Goal: Task Accomplishment & Management: Complete application form

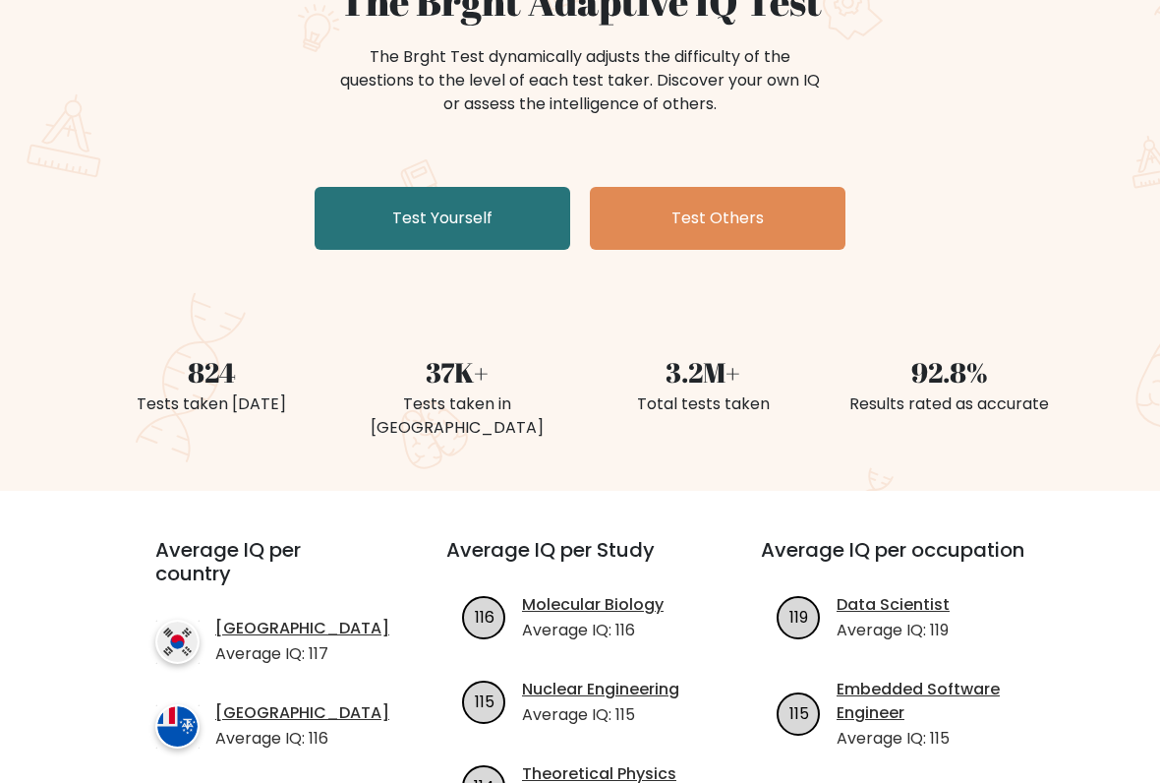
scroll to position [227, 0]
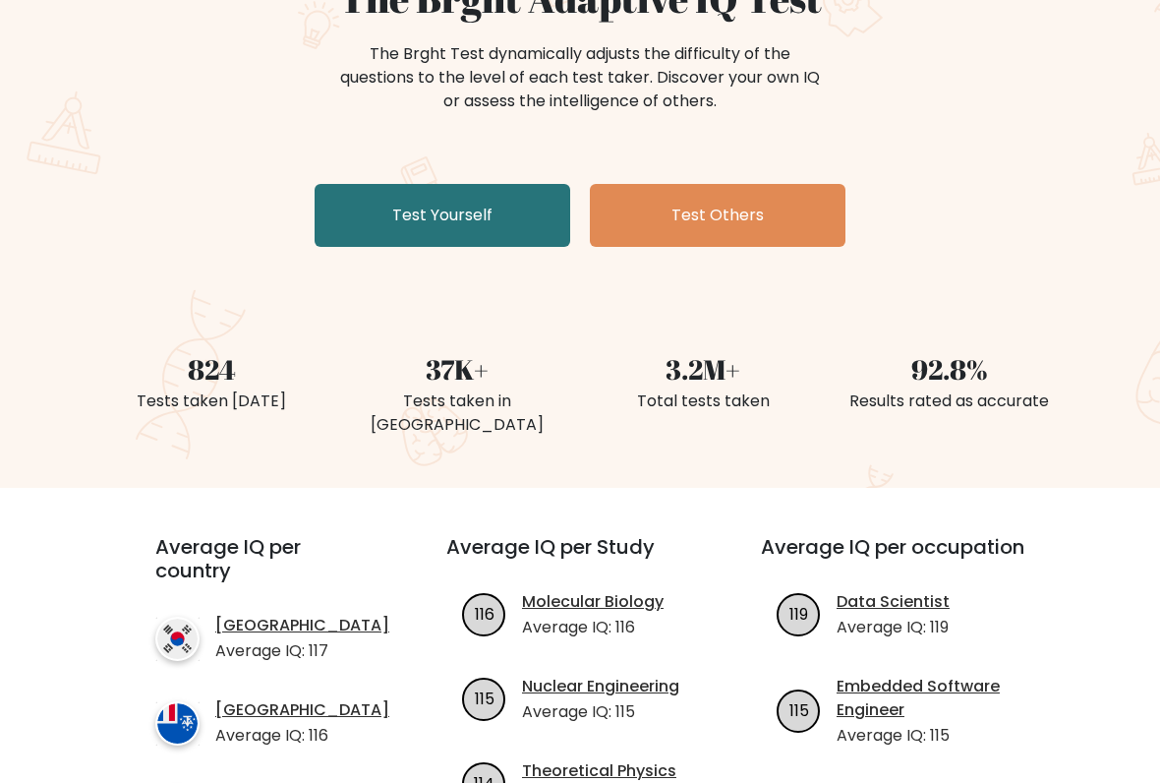
click at [323, 242] on link "Test Yourself" at bounding box center [443, 215] width 256 height 63
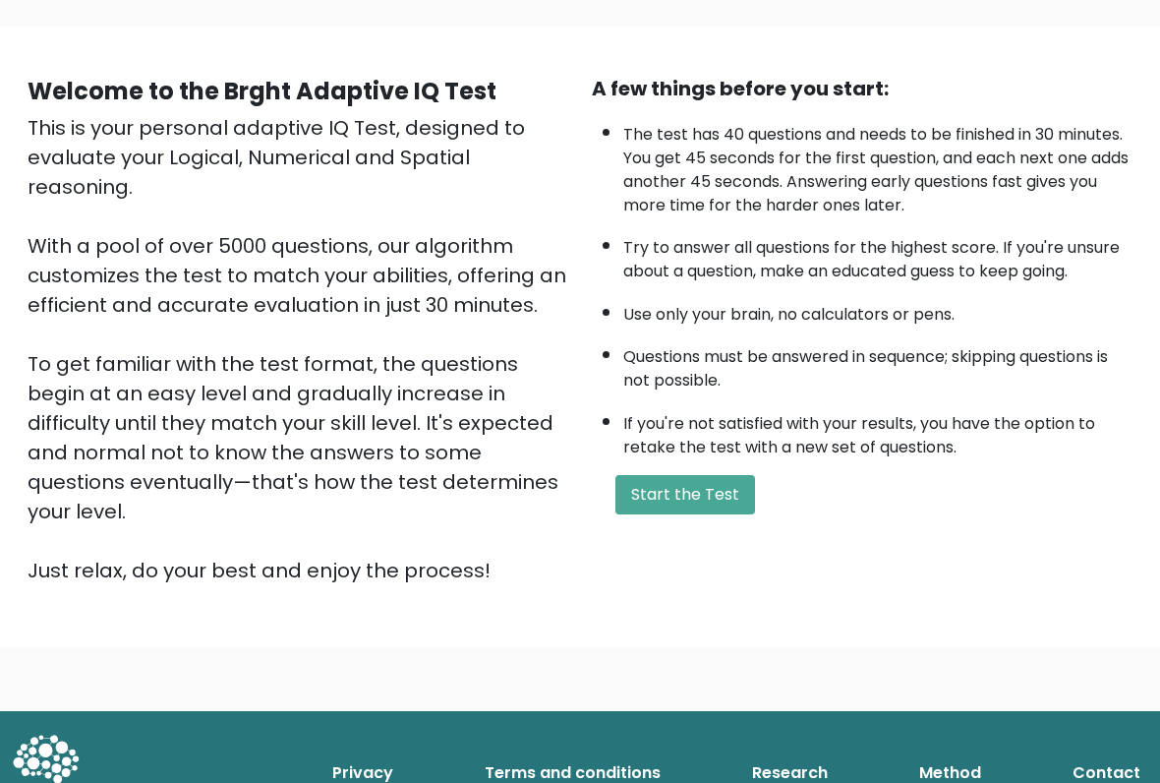
scroll to position [176, 0]
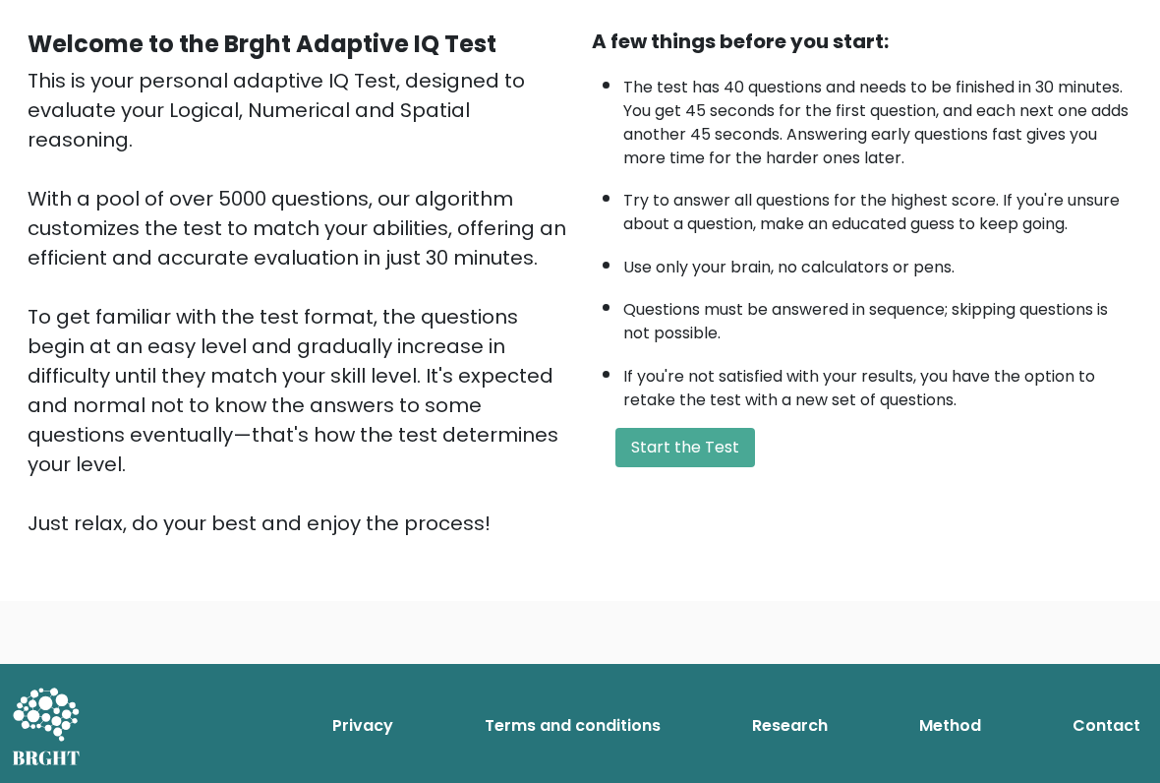
click at [652, 467] on button "Start the Test" at bounding box center [685, 447] width 140 height 39
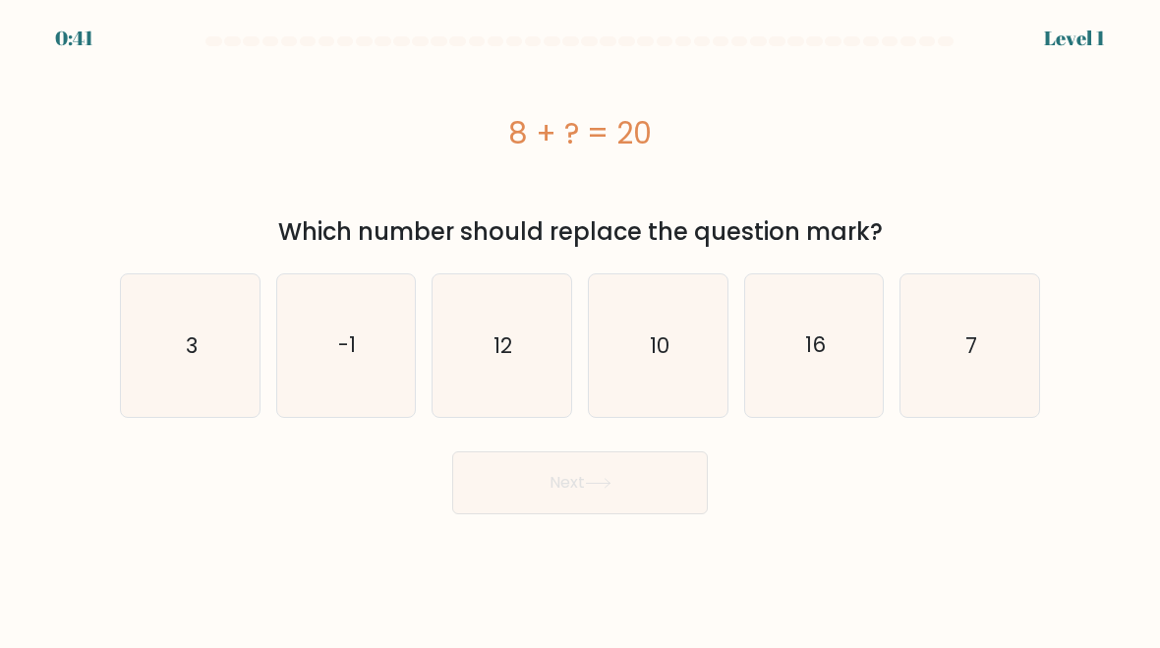
click at [962, 325] on icon "7" at bounding box center [969, 345] width 139 height 139
click at [581, 325] on input "f. 7" at bounding box center [580, 326] width 1 height 5
radio input "true"
click at [655, 487] on button "Next" at bounding box center [580, 482] width 256 height 63
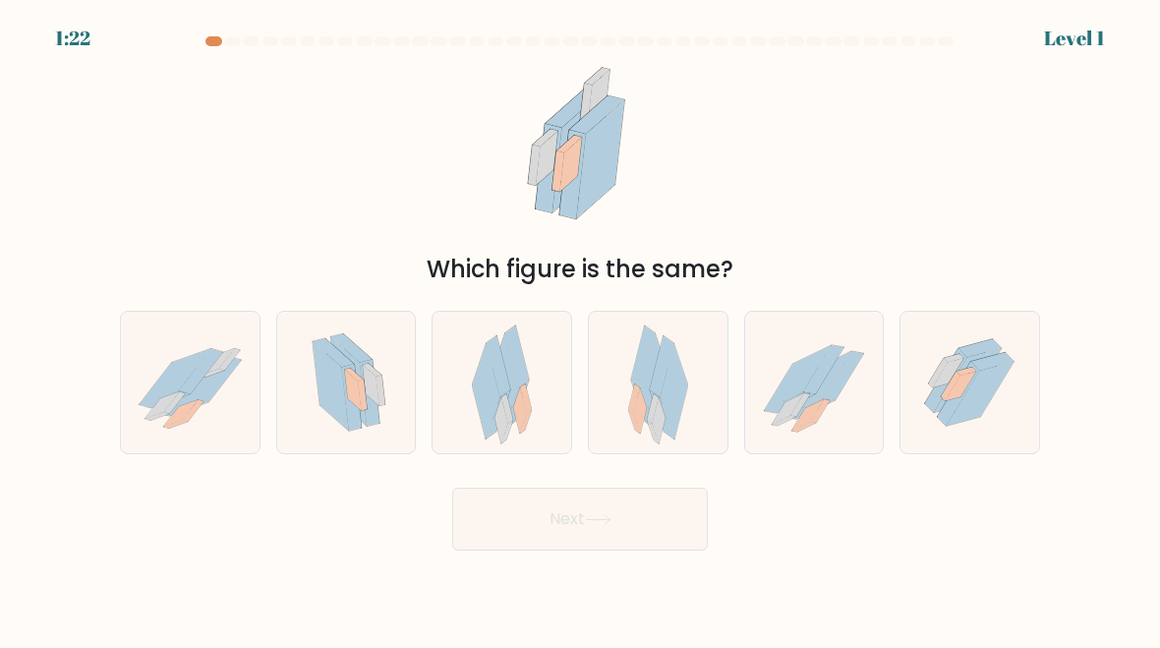
click at [157, 359] on icon at bounding box center [190, 382] width 139 height 114
click at [580, 329] on input "a." at bounding box center [580, 326] width 1 height 5
radio input "true"
click at [512, 519] on button "Next" at bounding box center [580, 519] width 256 height 63
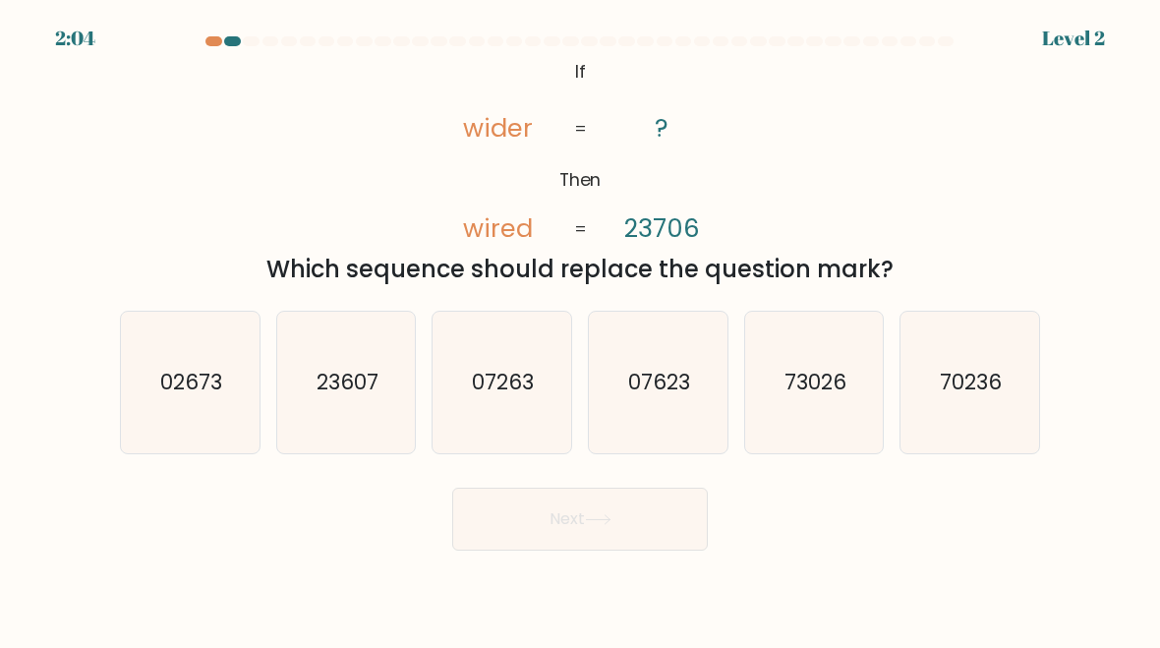
click at [979, 387] on text "70236" at bounding box center [972, 382] width 62 height 29
click at [581, 329] on input "f. 70236" at bounding box center [580, 326] width 1 height 5
radio input "true"
click at [588, 535] on button "Next" at bounding box center [580, 519] width 256 height 63
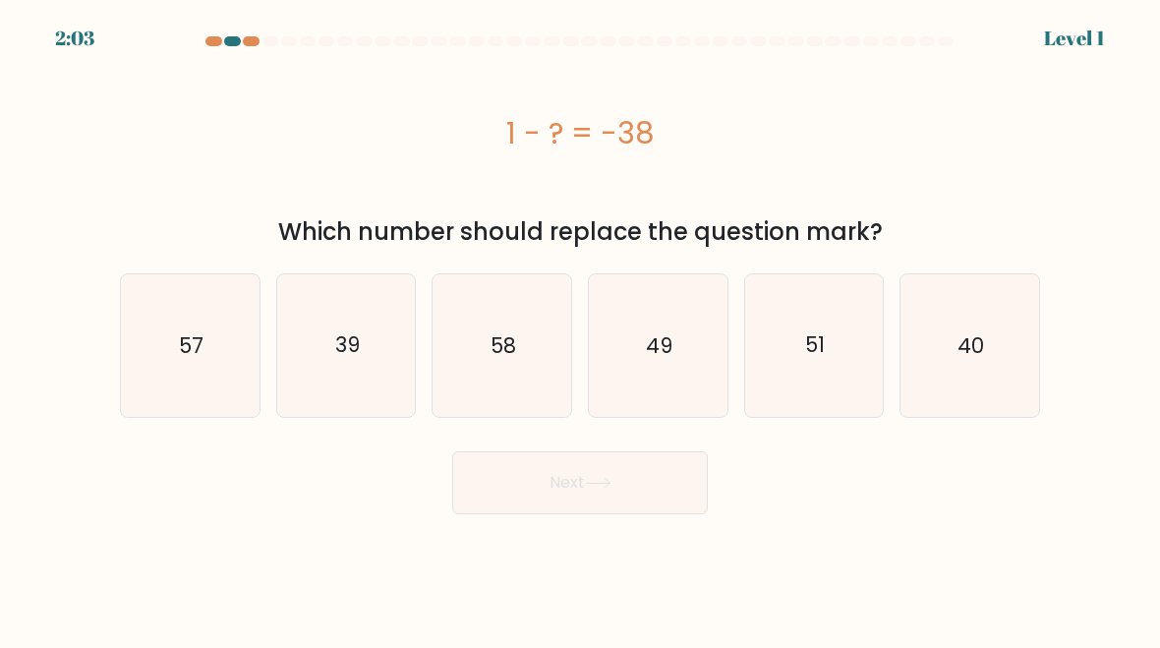
click at [517, 527] on body "2:03 Level 1 a." at bounding box center [580, 324] width 1160 height 648
click at [140, 361] on icon "57" at bounding box center [190, 345] width 139 height 139
click at [580, 329] on input "a. 57" at bounding box center [580, 326] width 1 height 5
radio input "true"
click at [474, 473] on button "Next" at bounding box center [580, 482] width 256 height 63
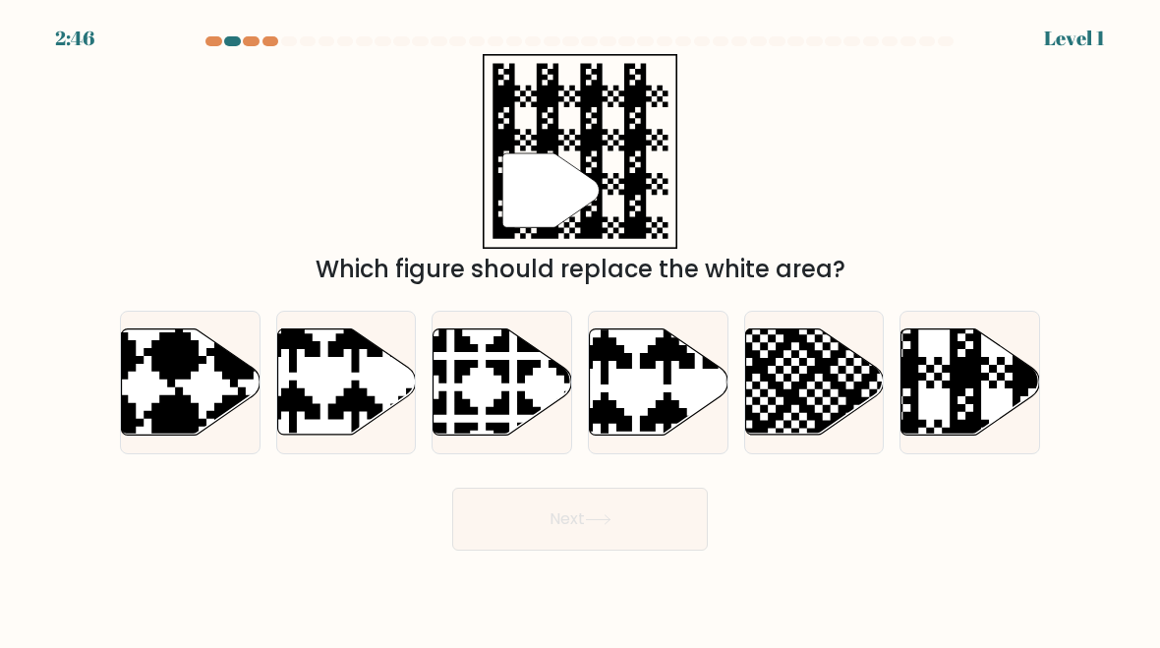
click at [493, 476] on form "a." at bounding box center [580, 293] width 1160 height 514
click at [811, 384] on icon at bounding box center [814, 382] width 139 height 106
click at [581, 329] on input "e." at bounding box center [580, 326] width 1 height 5
radio input "true"
click at [611, 531] on button "Next" at bounding box center [580, 519] width 256 height 63
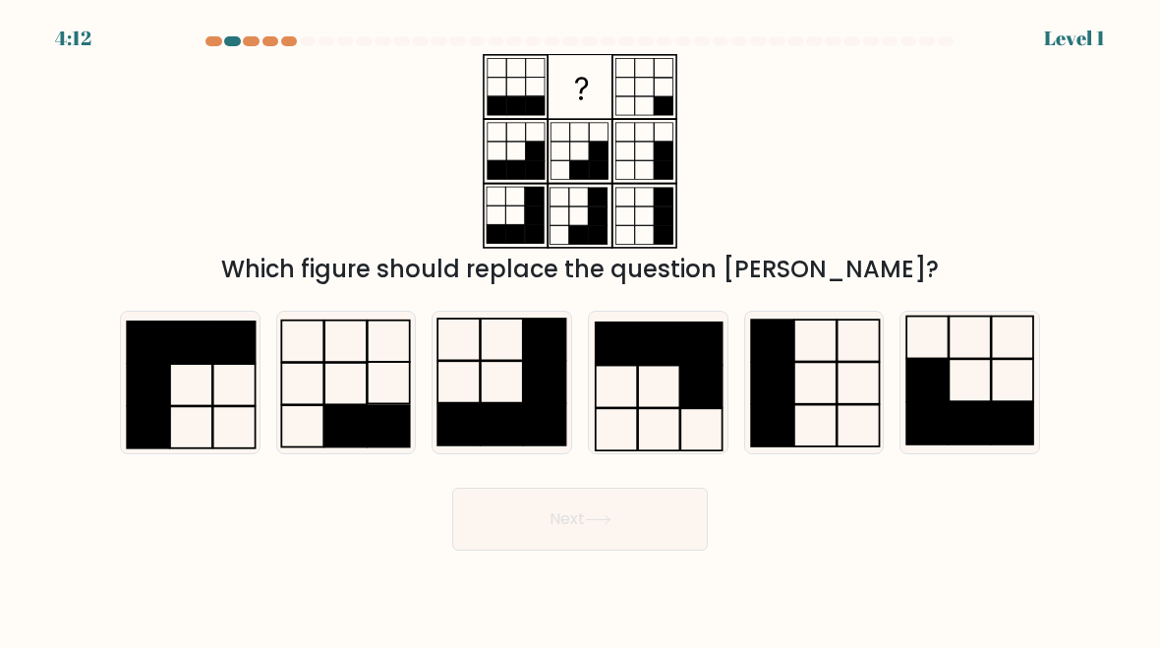
click at [174, 401] on icon at bounding box center [190, 383] width 139 height 139
click at [580, 329] on input "a." at bounding box center [580, 326] width 1 height 5
radio input "true"
click at [566, 539] on button "Next" at bounding box center [580, 519] width 256 height 63
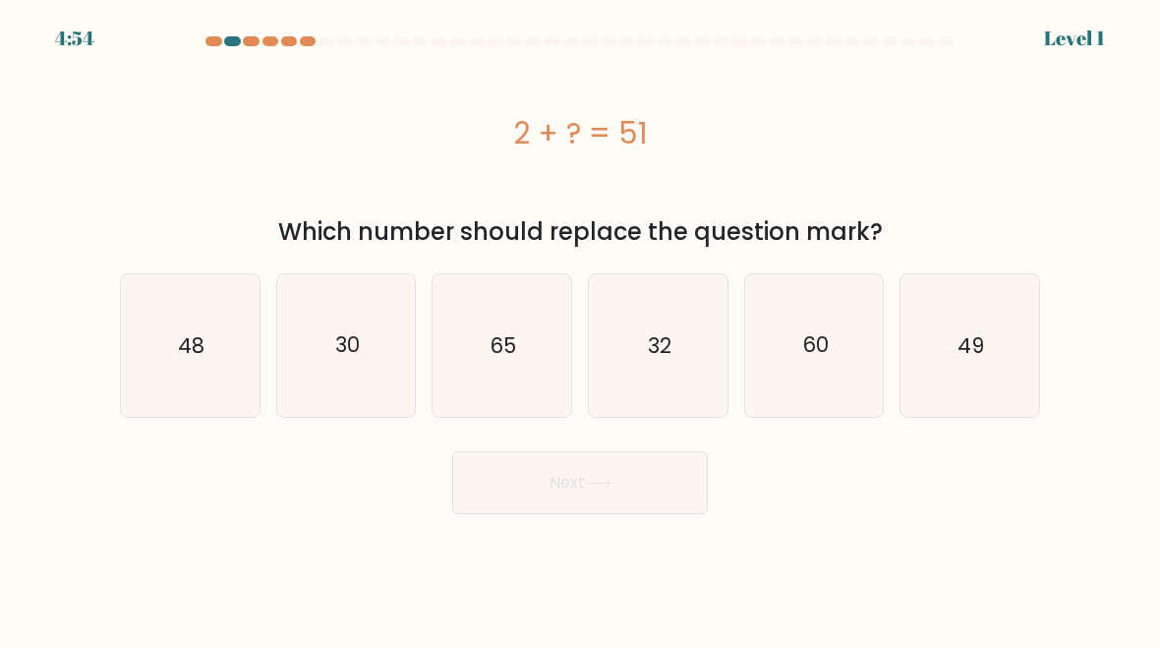
click at [940, 360] on icon "49" at bounding box center [969, 345] width 139 height 139
click at [581, 329] on input "f. 49" at bounding box center [580, 326] width 1 height 5
radio input "true"
click at [648, 480] on button "Next" at bounding box center [580, 482] width 256 height 63
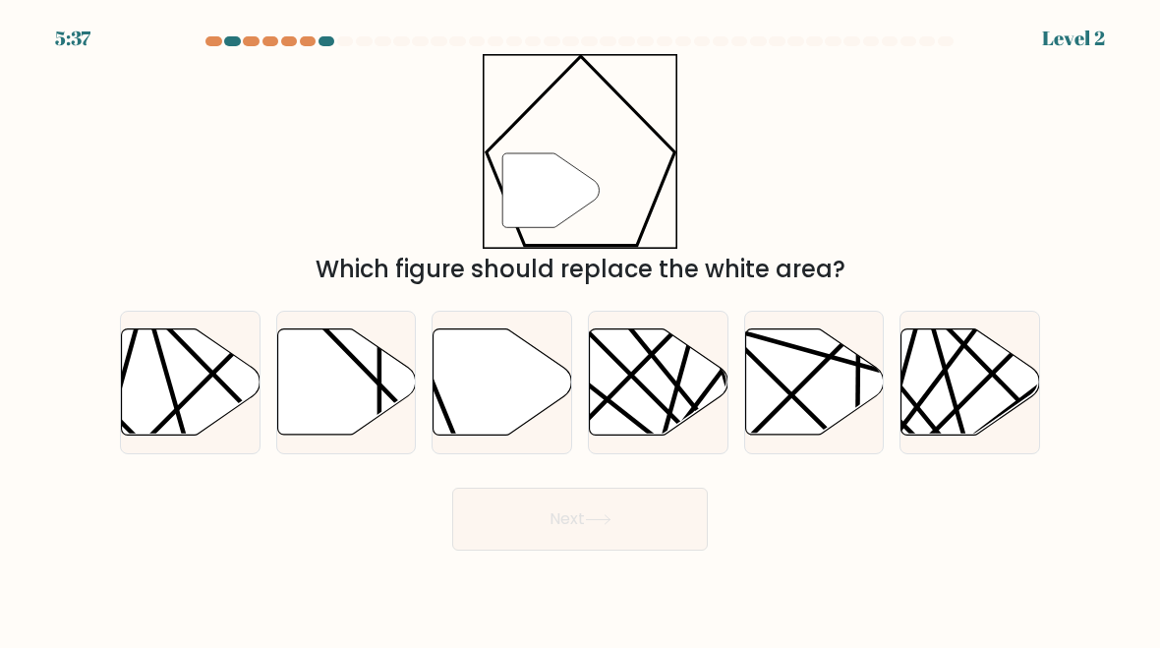
click at [194, 401] on icon at bounding box center [191, 382] width 139 height 106
click at [580, 329] on input "a." at bounding box center [580, 326] width 1 height 5
radio input "true"
click at [765, 381] on icon at bounding box center [814, 382] width 139 height 106
click at [581, 329] on input "e." at bounding box center [580, 326] width 1 height 5
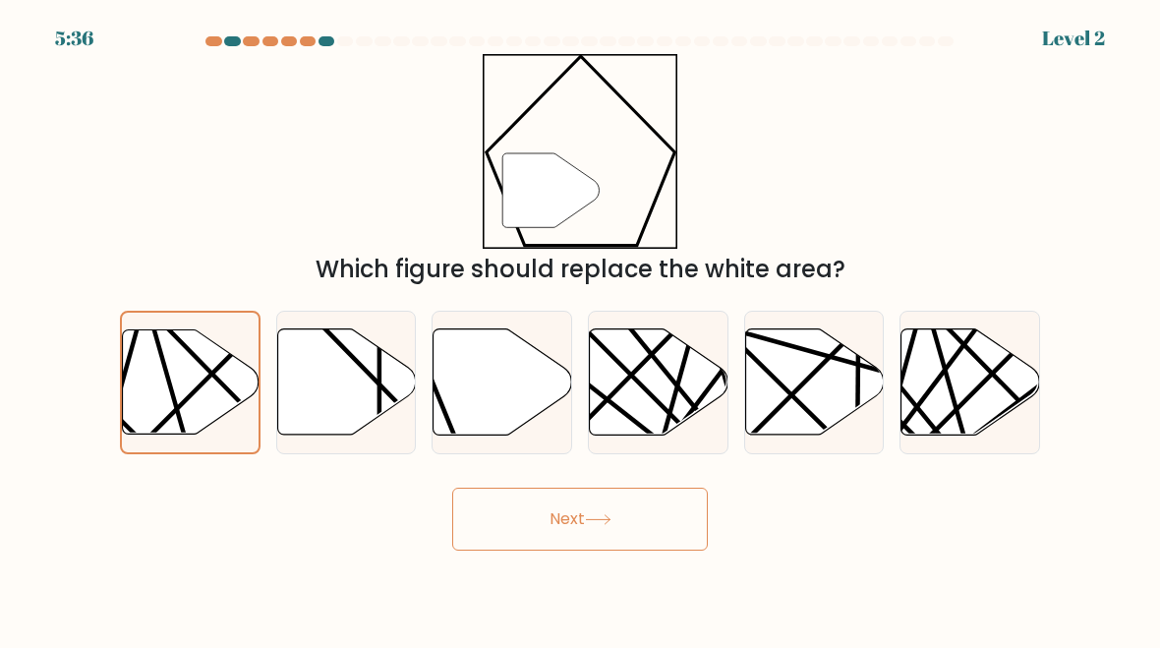
radio input "true"
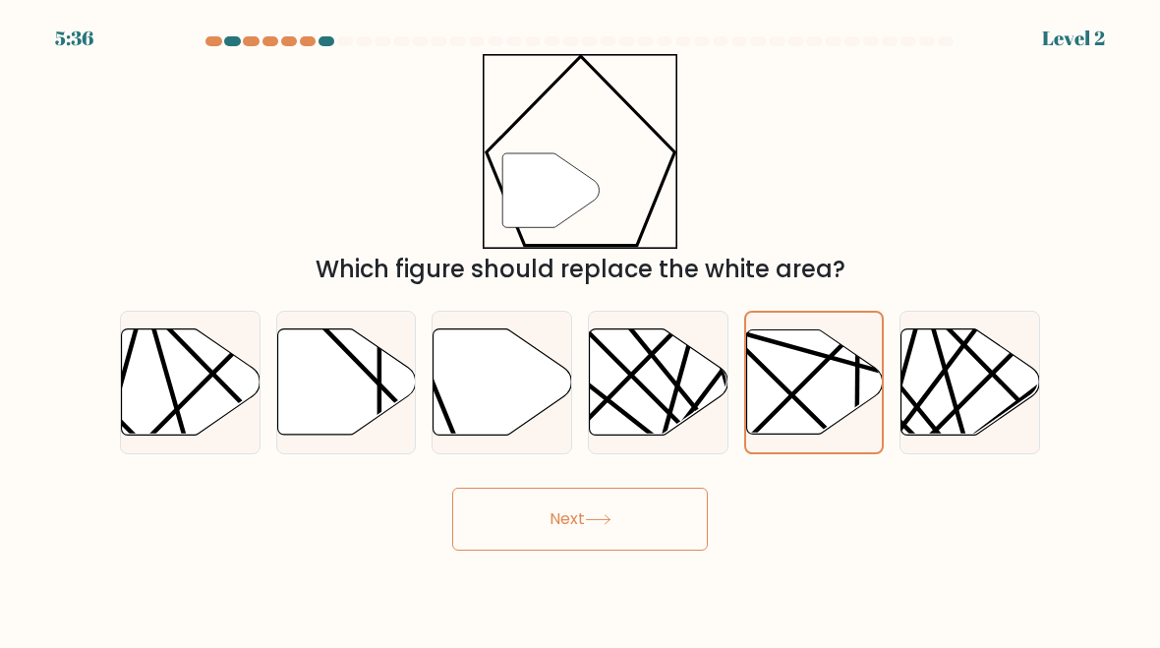
click at [584, 531] on button "Next" at bounding box center [580, 519] width 256 height 63
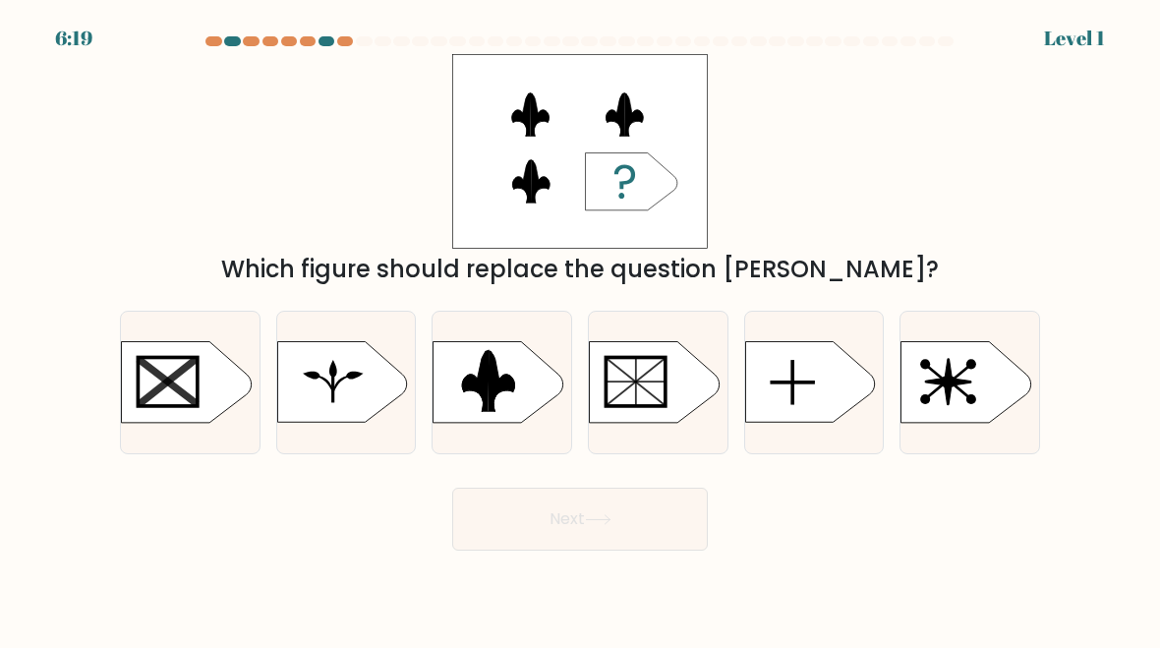
click at [360, 415] on icon at bounding box center [342, 382] width 130 height 81
click at [580, 329] on input "b." at bounding box center [580, 326] width 1 height 5
radio input "true"
click at [597, 535] on button "Next" at bounding box center [580, 519] width 256 height 63
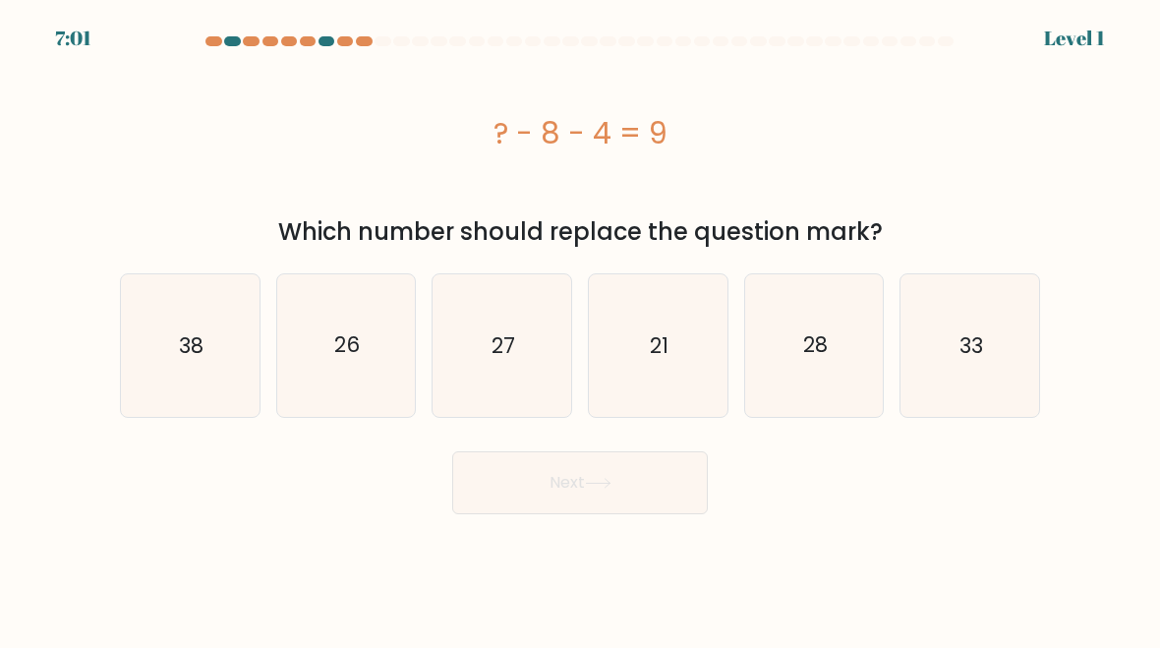
click at [493, 353] on text "27" at bounding box center [504, 344] width 24 height 29
click at [580, 329] on input "c. 27" at bounding box center [580, 326] width 1 height 5
radio input "true"
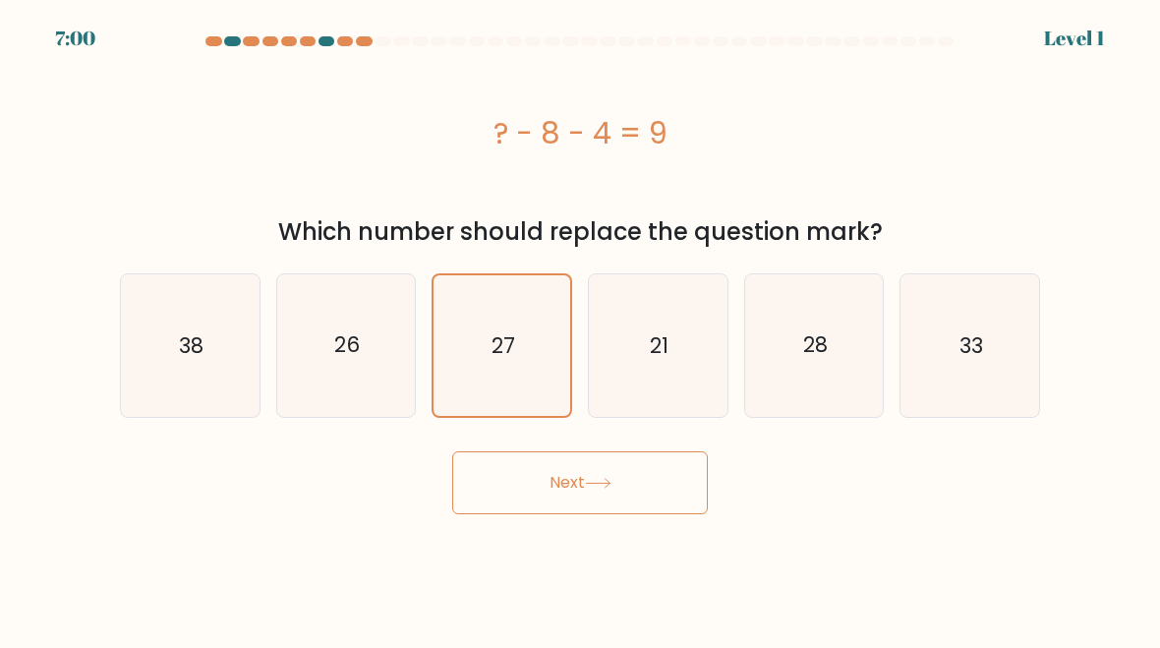
click at [555, 508] on button "Next" at bounding box center [580, 482] width 256 height 63
click at [613, 498] on button "Next" at bounding box center [580, 482] width 256 height 63
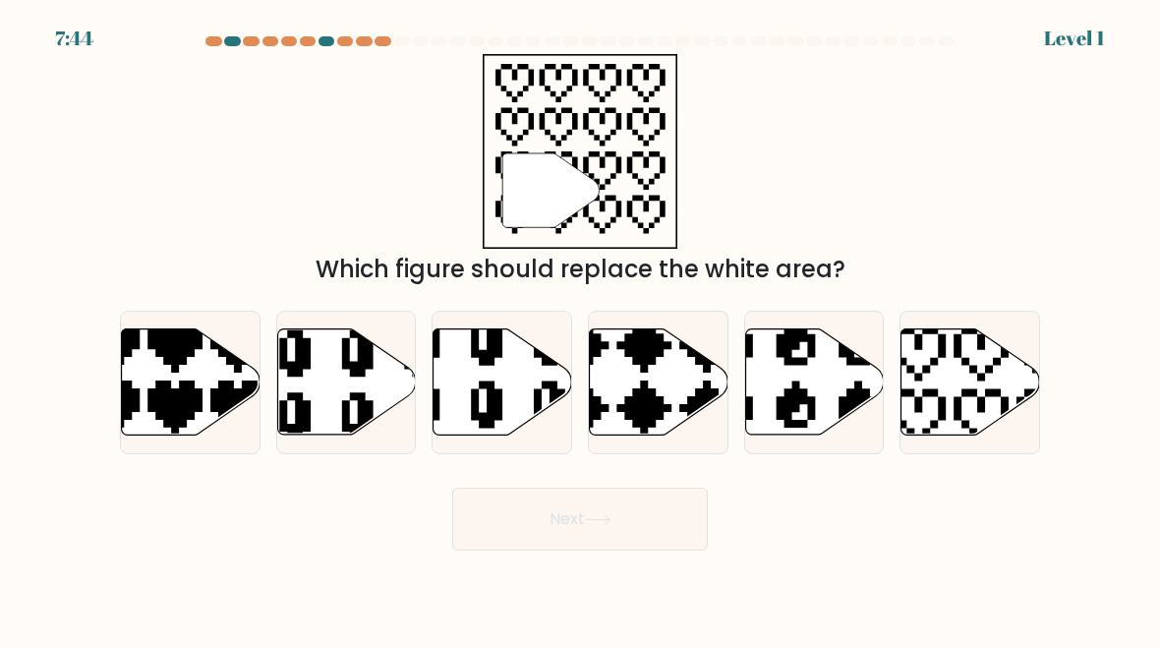
click at [139, 425] on icon at bounding box center [191, 382] width 139 height 106
click at [580, 329] on input "a." at bounding box center [580, 326] width 1 height 5
radio input "true"
click at [560, 531] on button "Next" at bounding box center [580, 519] width 256 height 63
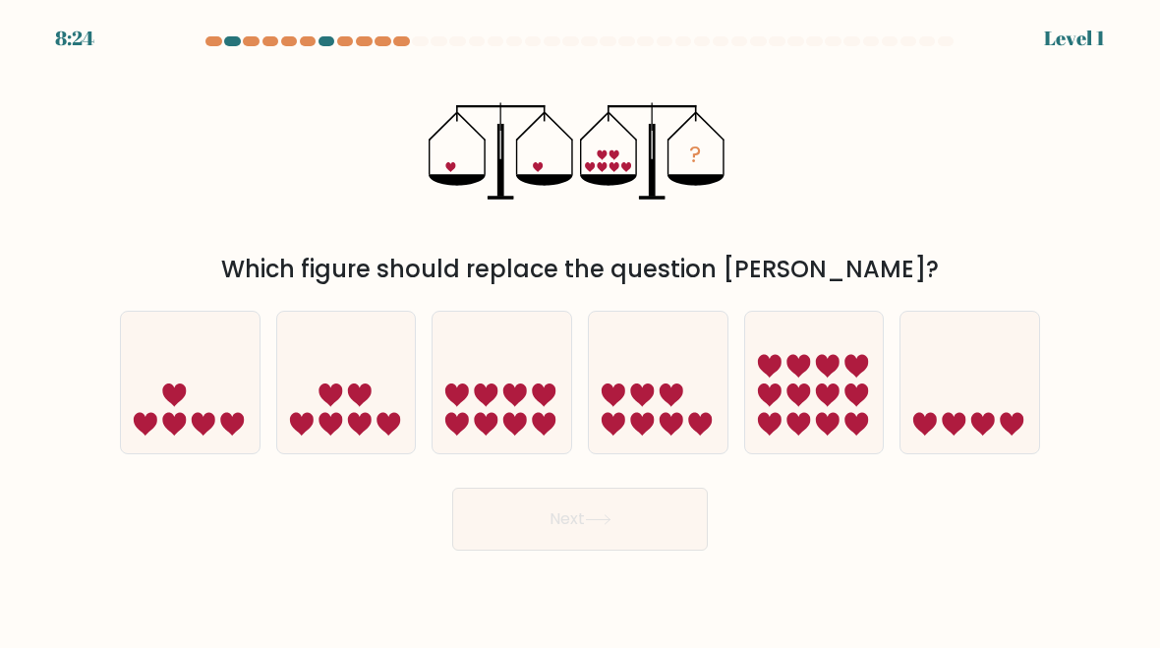
click at [815, 400] on icon at bounding box center [814, 382] width 139 height 115
click at [581, 329] on input "e." at bounding box center [580, 326] width 1 height 5
radio input "true"
click at [600, 525] on icon at bounding box center [598, 519] width 27 height 11
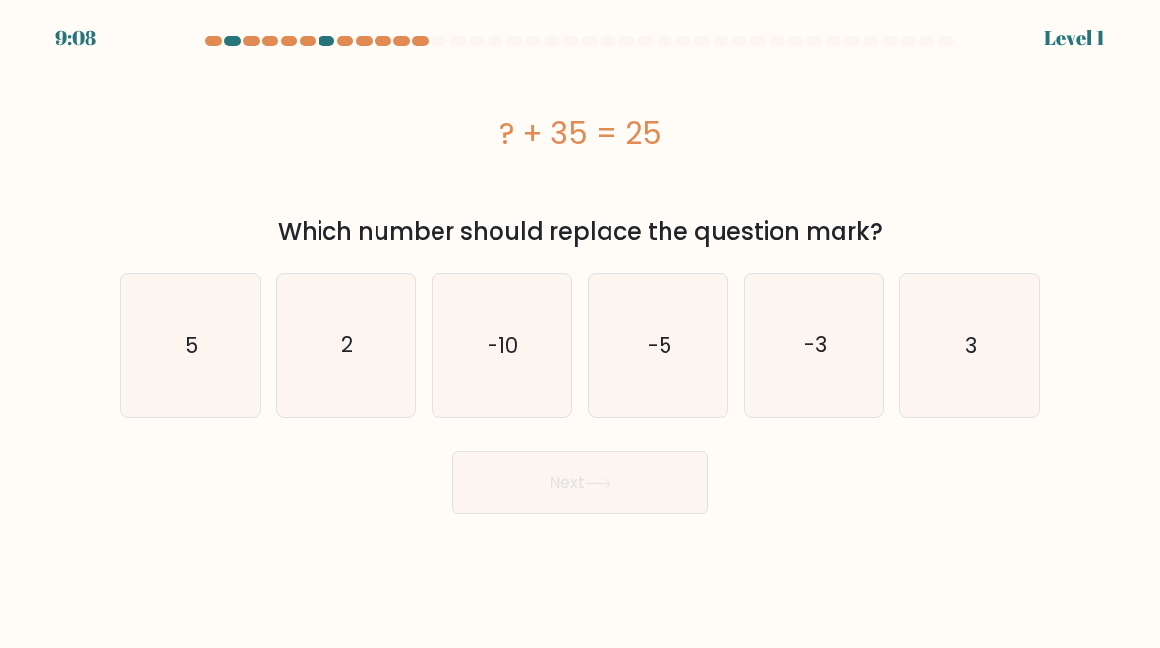
click at [354, 343] on icon "2" at bounding box center [346, 345] width 139 height 139
click at [580, 329] on input "b. 2" at bounding box center [580, 326] width 1 height 5
radio input "true"
click at [610, 466] on button "Next" at bounding box center [580, 482] width 256 height 63
click at [688, 502] on button "Next" at bounding box center [580, 482] width 256 height 63
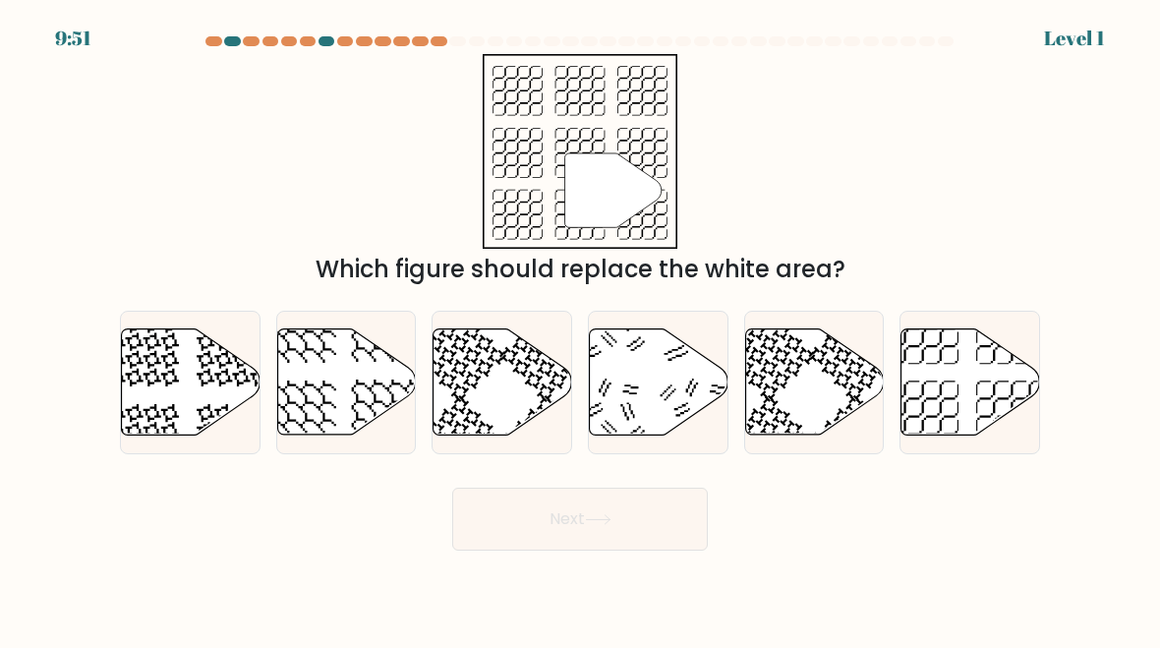
click at [958, 379] on icon at bounding box center [970, 382] width 139 height 106
click at [581, 329] on input "f." at bounding box center [580, 326] width 1 height 5
radio input "true"
click at [622, 518] on button "Next" at bounding box center [580, 519] width 256 height 63
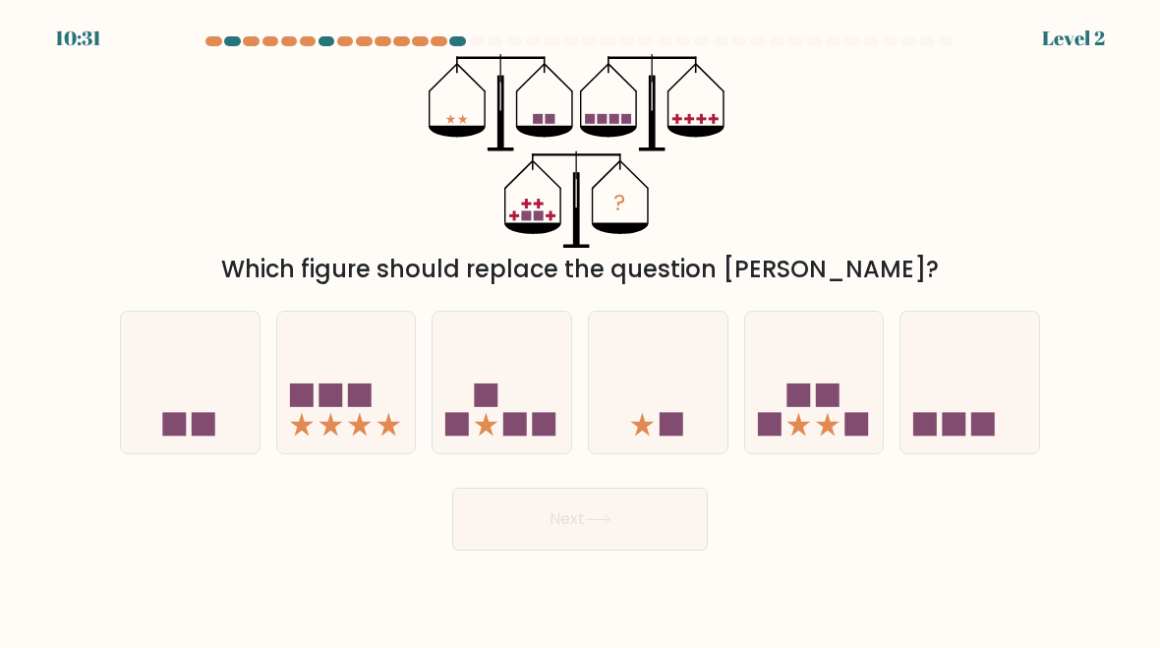
click at [360, 368] on icon at bounding box center [346, 382] width 139 height 115
click at [580, 329] on input "b." at bounding box center [580, 326] width 1 height 5
radio input "true"
click at [566, 540] on button "Next" at bounding box center [580, 519] width 256 height 63
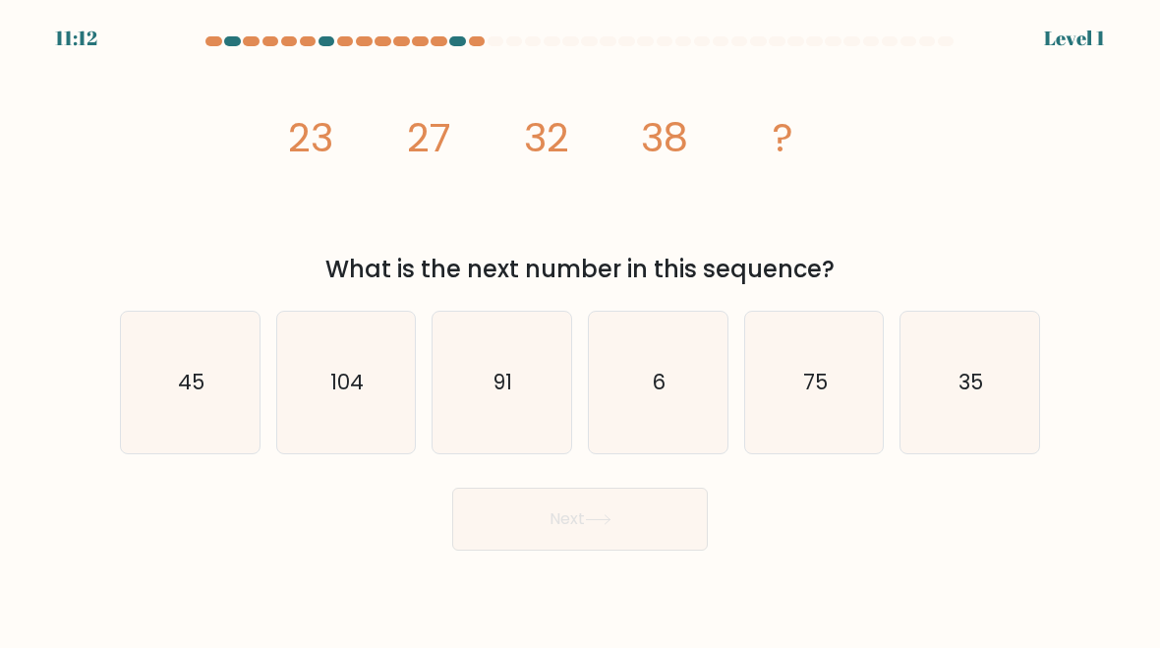
click at [943, 385] on icon "35" at bounding box center [969, 383] width 139 height 139
click at [581, 329] on input "f. 35" at bounding box center [580, 326] width 1 height 5
radio input "true"
click at [649, 522] on button "Next" at bounding box center [580, 519] width 256 height 63
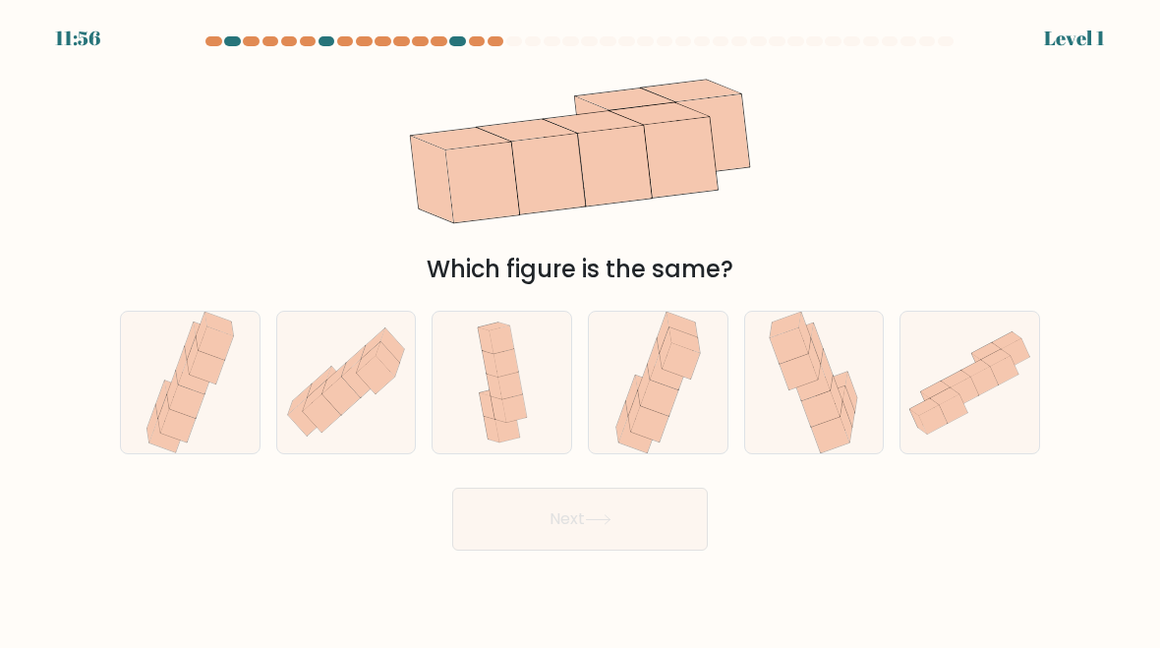
click at [204, 382] on icon at bounding box center [195, 377] width 35 height 33
click at [580, 329] on input "a." at bounding box center [580, 326] width 1 height 5
radio input "true"
click at [573, 548] on button "Next" at bounding box center [580, 519] width 256 height 63
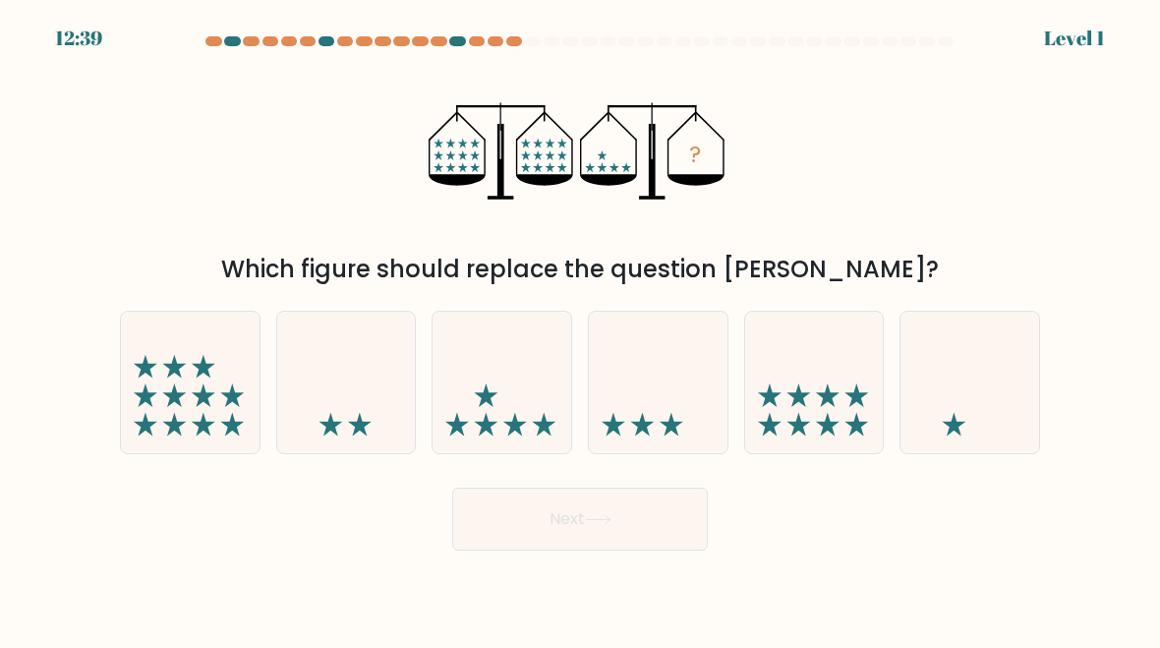
click at [793, 406] on icon at bounding box center [814, 382] width 139 height 115
click at [581, 329] on input "e." at bounding box center [580, 326] width 1 height 5
radio input "true"
click at [611, 517] on icon at bounding box center [598, 519] width 27 height 11
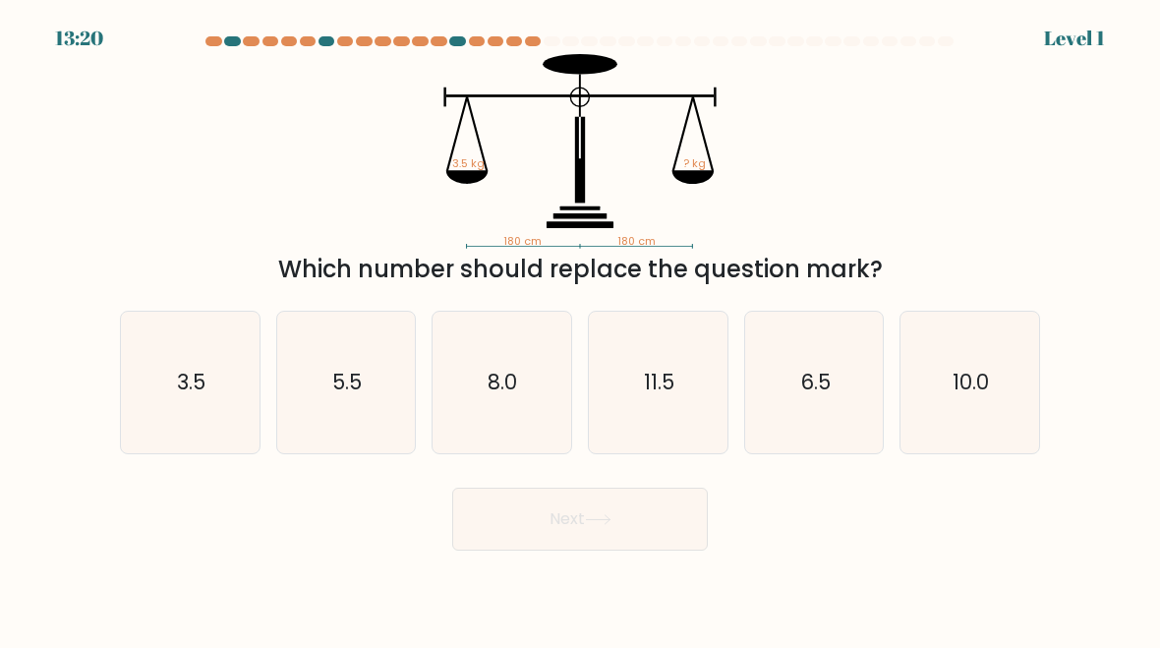
click at [350, 405] on icon "5.5" at bounding box center [346, 383] width 139 height 139
click at [580, 329] on input "b. 5.5" at bounding box center [580, 326] width 1 height 5
radio input "true"
click at [598, 526] on button "Next" at bounding box center [580, 519] width 256 height 63
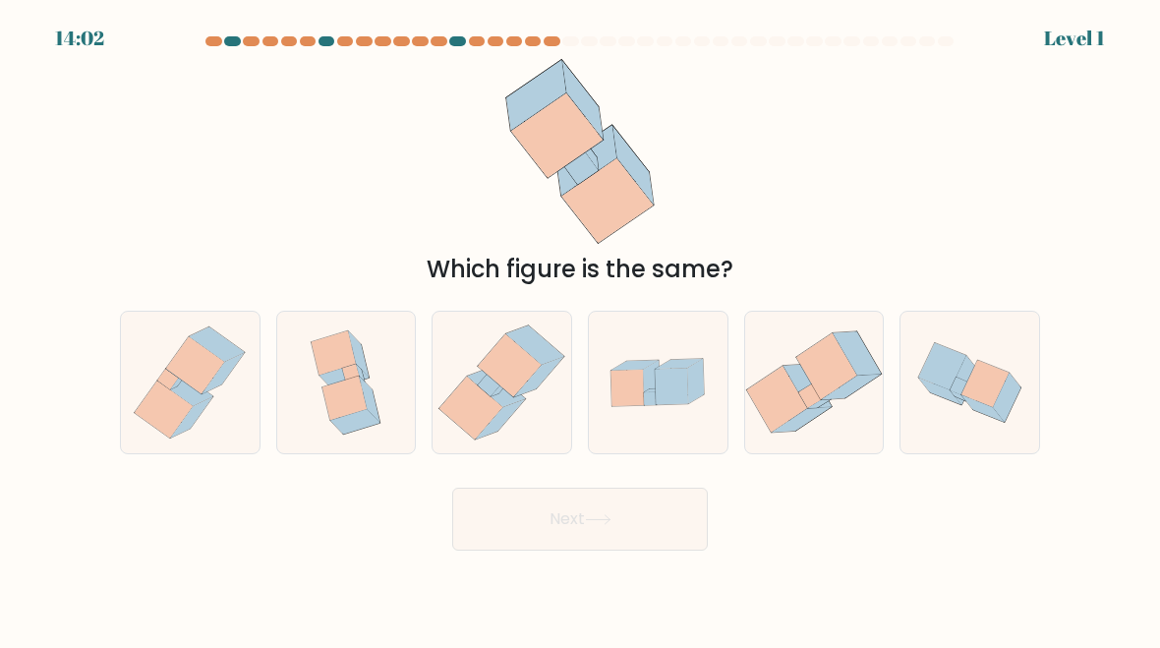
click at [870, 380] on icon at bounding box center [850, 388] width 59 height 26
click at [581, 329] on input "e." at bounding box center [580, 326] width 1 height 5
radio input "true"
click at [643, 544] on button "Next" at bounding box center [580, 519] width 256 height 63
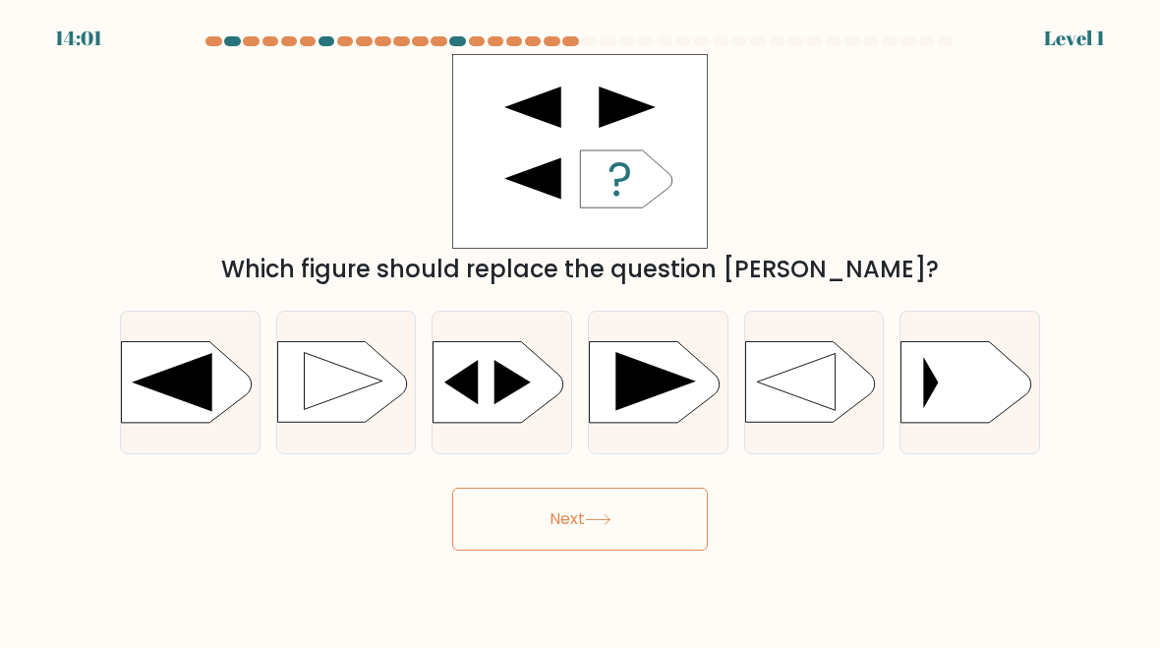
click at [662, 532] on button "Next" at bounding box center [580, 519] width 256 height 63
click at [186, 381] on icon at bounding box center [172, 382] width 81 height 58
click at [580, 329] on input "a." at bounding box center [580, 326] width 1 height 5
radio input "true"
click at [610, 517] on icon at bounding box center [598, 519] width 24 height 9
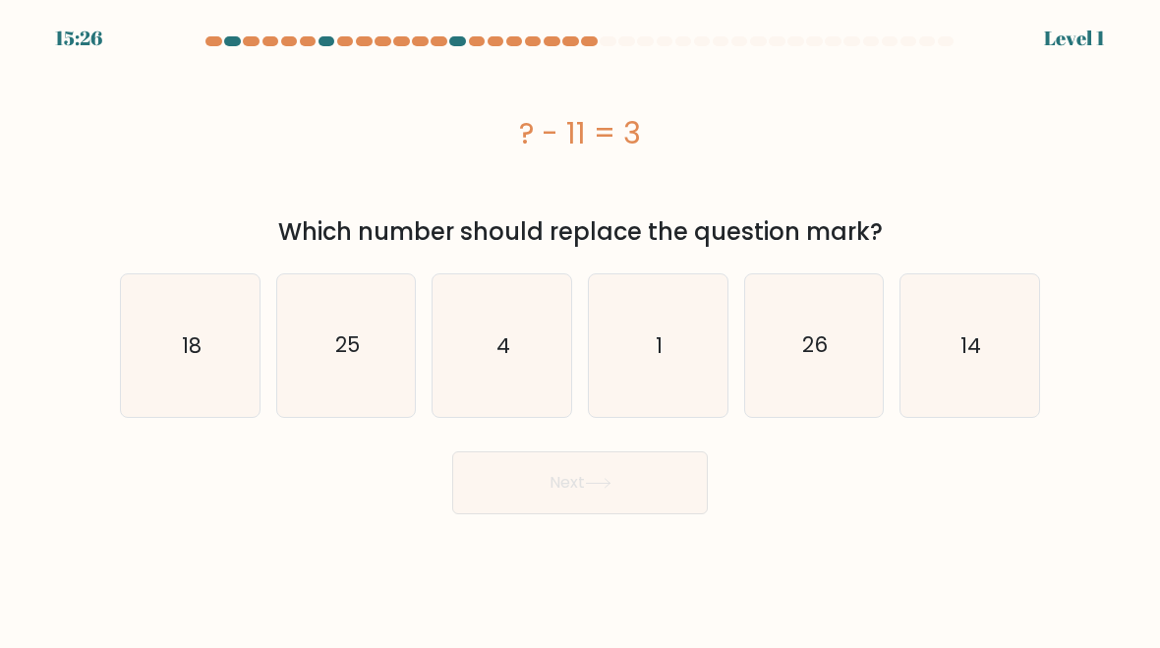
click at [978, 348] on text "14" at bounding box center [971, 344] width 21 height 29
click at [581, 329] on input "f. 14" at bounding box center [580, 326] width 1 height 5
radio input "true"
click at [603, 494] on button "Next" at bounding box center [580, 482] width 256 height 63
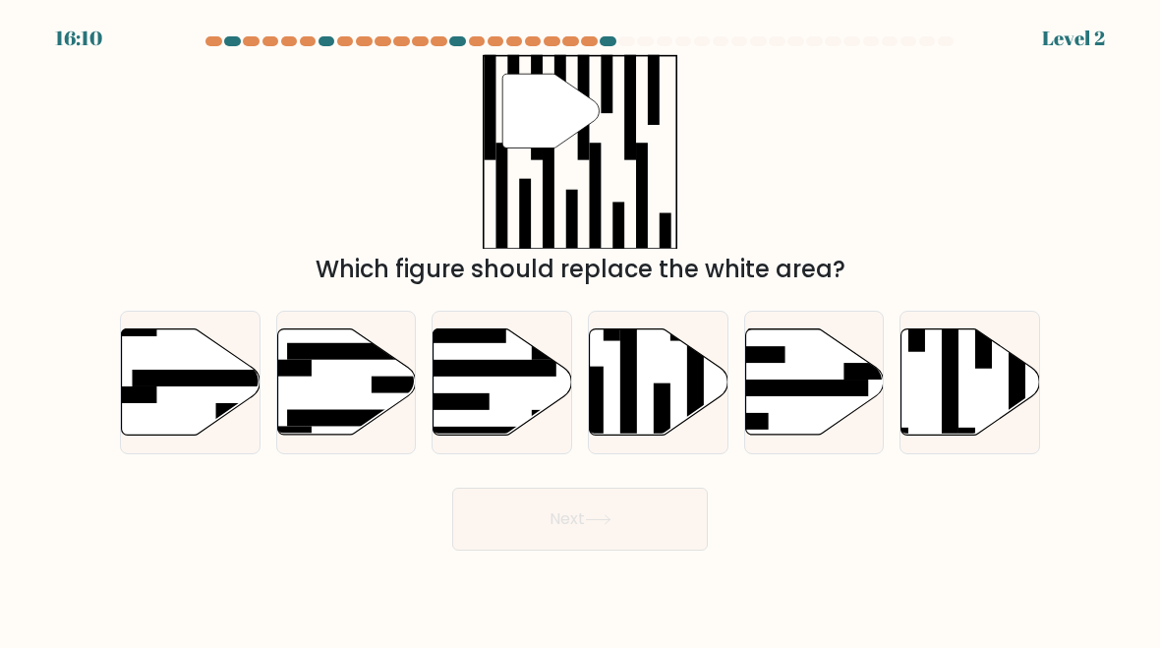
click at [344, 393] on icon at bounding box center [346, 382] width 139 height 106
click at [580, 329] on input "b." at bounding box center [580, 326] width 1 height 5
radio input "true"
click at [586, 528] on button "Next" at bounding box center [580, 519] width 256 height 63
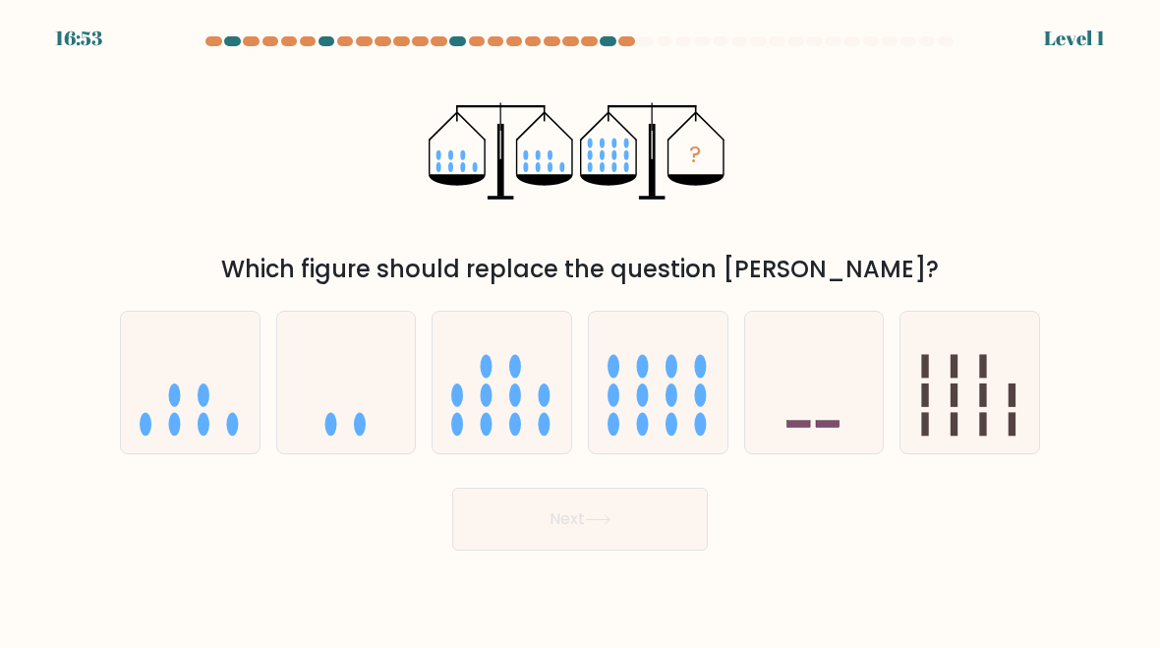
click at [657, 387] on icon at bounding box center [658, 382] width 139 height 115
click at [581, 329] on input "d." at bounding box center [580, 326] width 1 height 5
radio input "true"
click at [573, 520] on button "Next" at bounding box center [580, 519] width 256 height 63
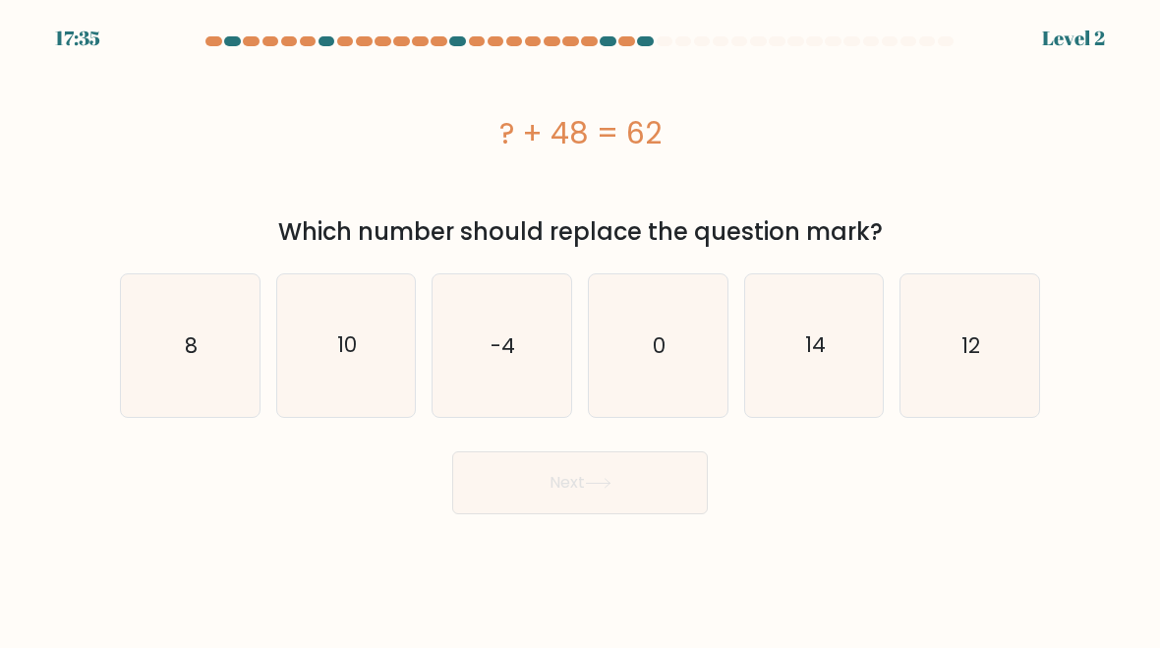
click at [842, 347] on icon "14" at bounding box center [814, 345] width 139 height 139
click at [581, 329] on input "e. 14" at bounding box center [580, 326] width 1 height 5
radio input "true"
click at [590, 491] on button "Next" at bounding box center [580, 482] width 256 height 63
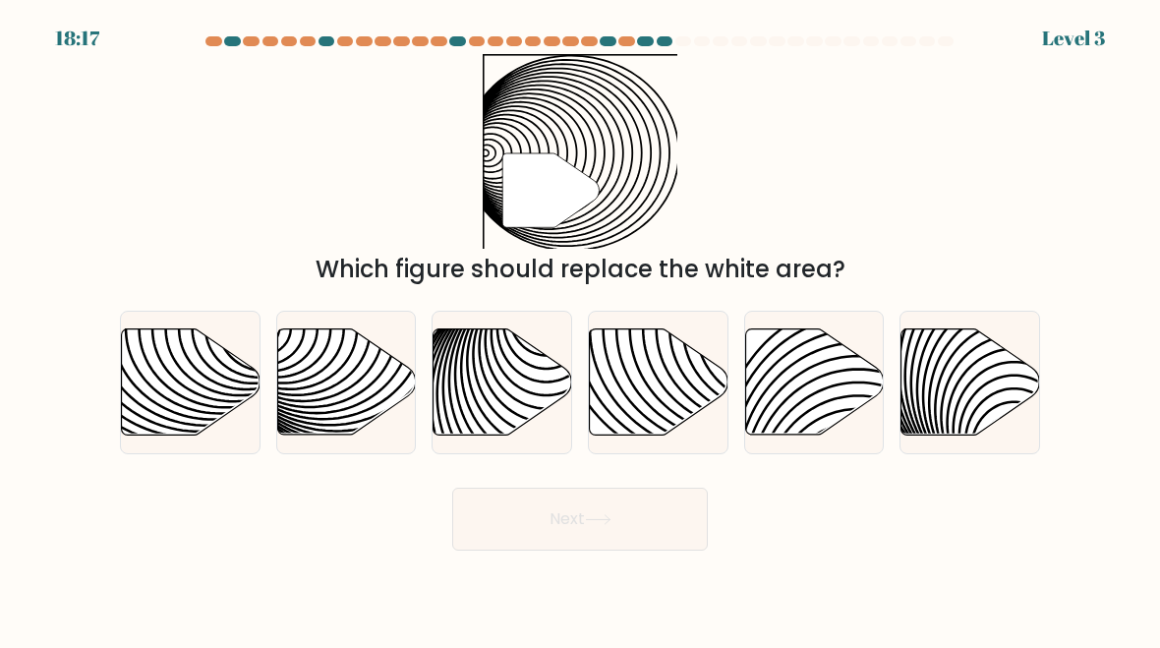
click at [190, 394] on icon at bounding box center [191, 382] width 139 height 106
click at [580, 329] on input "a." at bounding box center [580, 326] width 1 height 5
radio input "true"
click at [504, 508] on button "Next" at bounding box center [580, 519] width 256 height 63
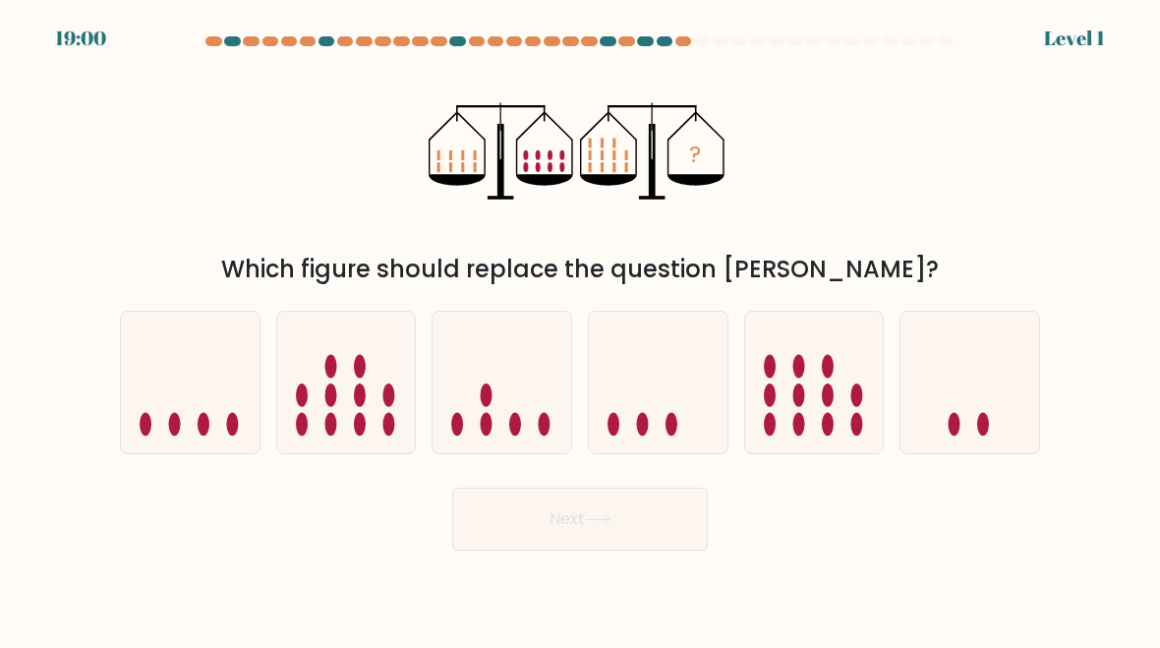
click at [818, 394] on icon at bounding box center [814, 382] width 139 height 115
click at [581, 329] on input "e." at bounding box center [580, 326] width 1 height 5
radio input "true"
click at [619, 515] on button "Next" at bounding box center [580, 519] width 256 height 63
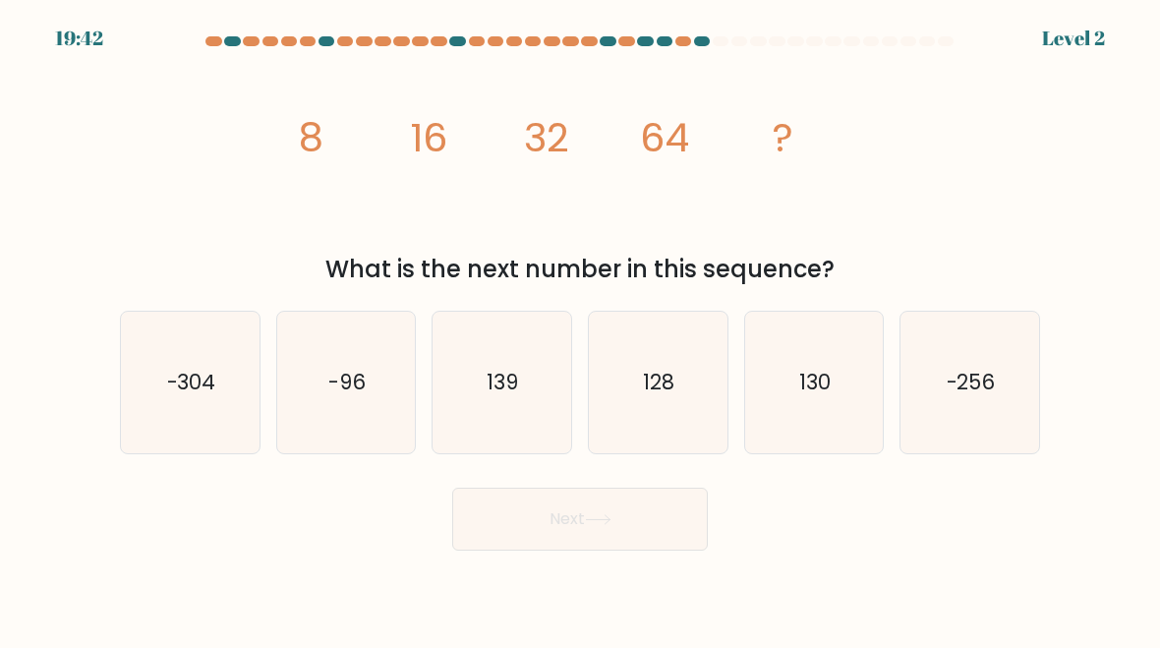
click at [393, 388] on icon "-96" at bounding box center [346, 383] width 139 height 139
click at [580, 329] on input "b. -96" at bounding box center [580, 326] width 1 height 5
radio input "true"
click at [619, 534] on button "Next" at bounding box center [580, 519] width 256 height 63
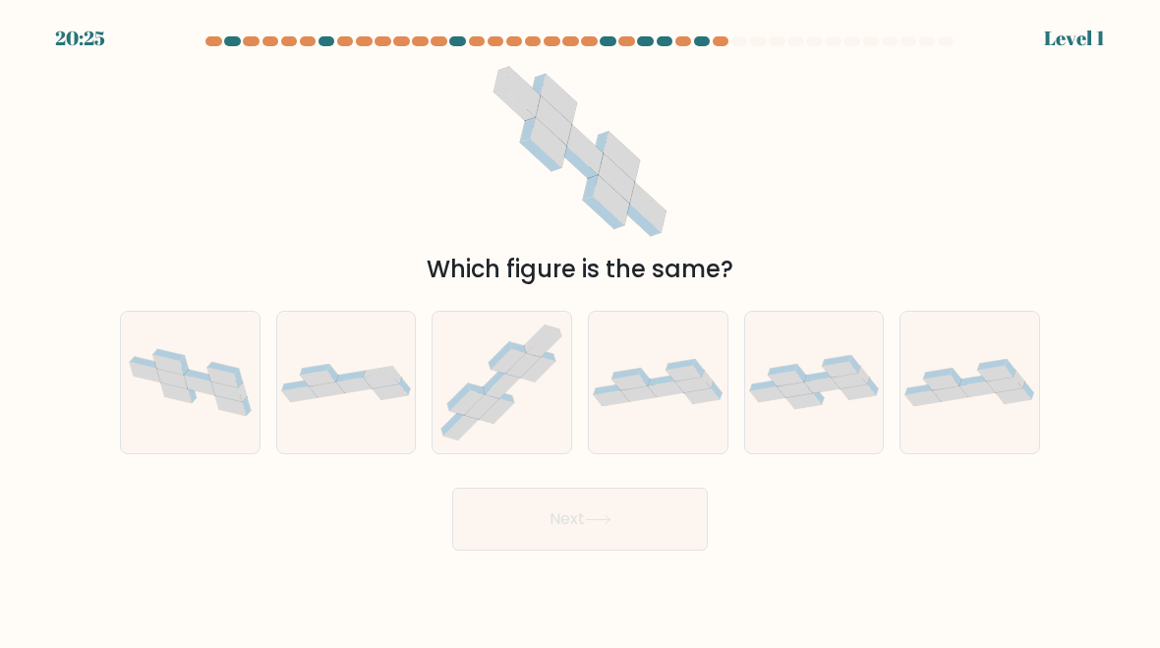
click at [987, 409] on div at bounding box center [970, 383] width 141 height 144
click at [581, 329] on input "f." at bounding box center [580, 326] width 1 height 5
radio input "true"
click at [583, 515] on button "Next" at bounding box center [580, 519] width 256 height 63
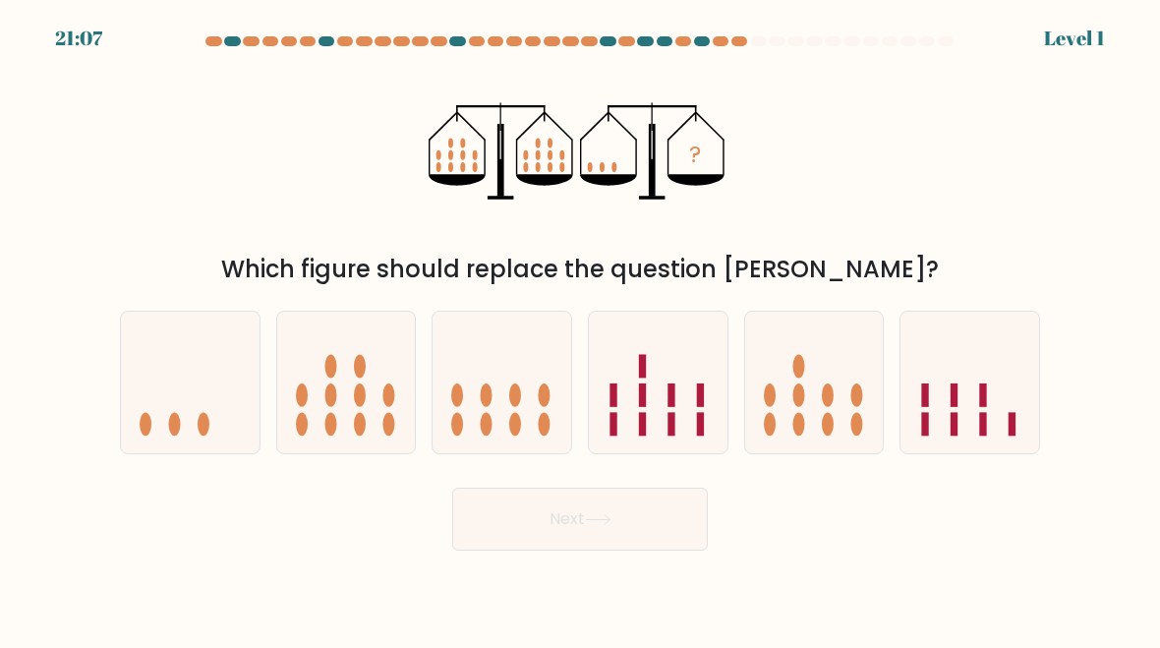
click at [477, 419] on icon at bounding box center [502, 382] width 139 height 115
click at [580, 329] on input "c." at bounding box center [580, 326] width 1 height 5
radio input "true"
click at [600, 538] on button "Next" at bounding box center [580, 519] width 256 height 63
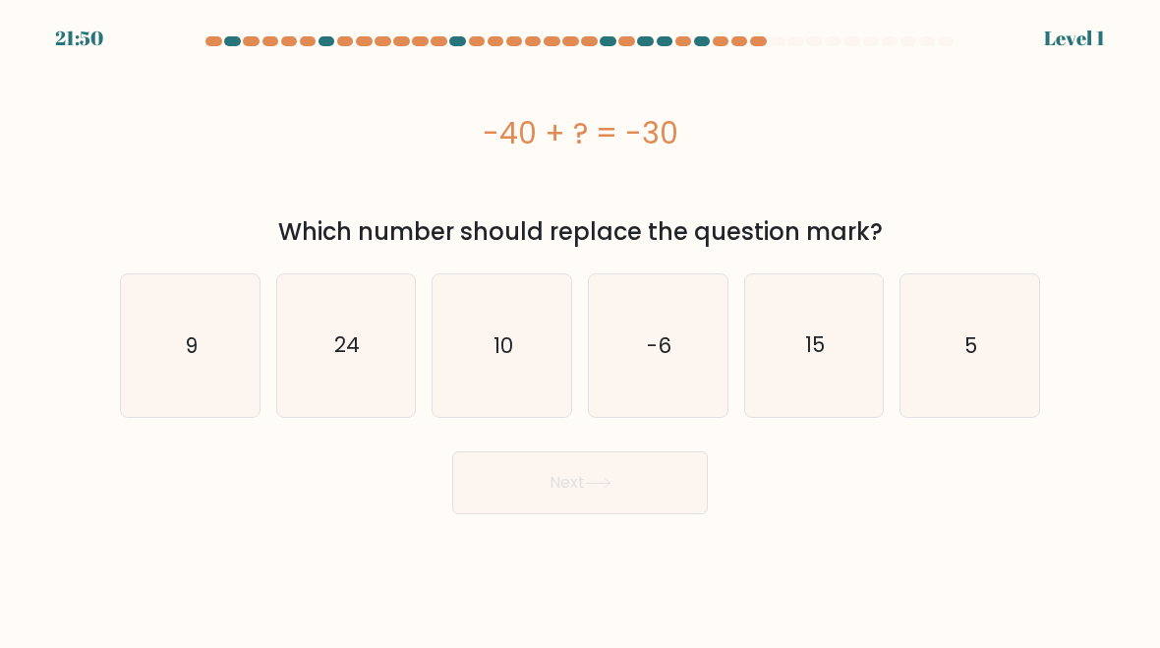
click at [332, 357] on icon "24" at bounding box center [346, 345] width 139 height 139
click at [580, 329] on input "b. 24" at bounding box center [580, 326] width 1 height 5
radio input "true"
click at [563, 479] on button "Next" at bounding box center [580, 482] width 256 height 63
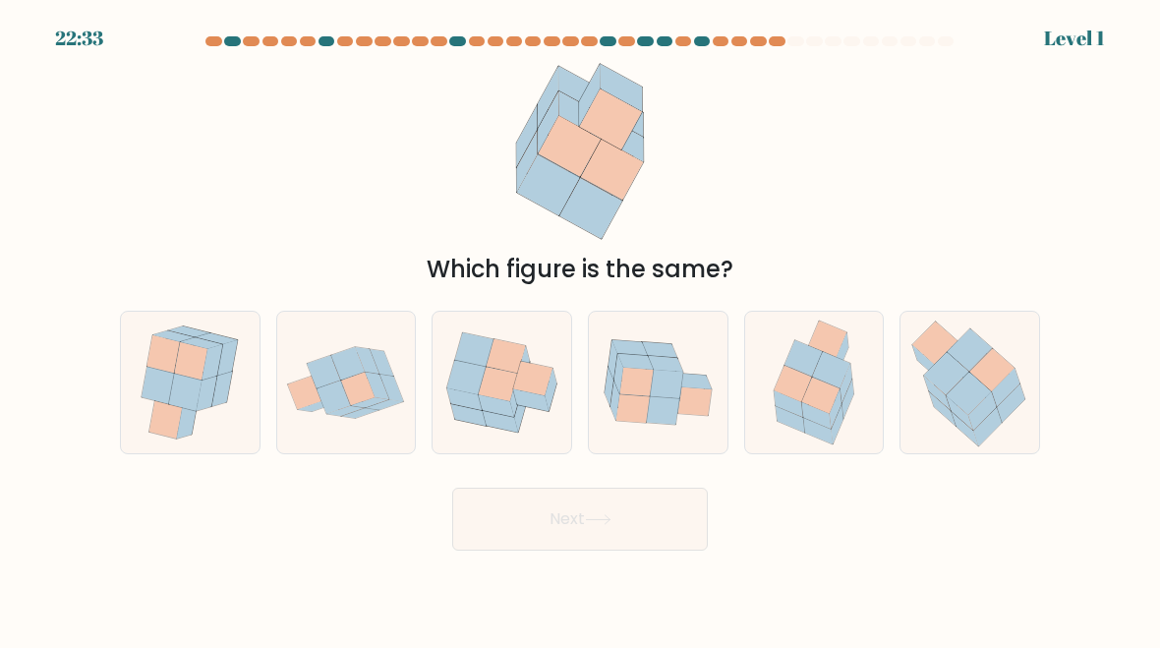
click at [998, 382] on icon at bounding box center [991, 369] width 45 height 43
click at [581, 329] on input "f." at bounding box center [580, 326] width 1 height 5
radio input "true"
click at [640, 528] on button "Next" at bounding box center [580, 519] width 256 height 63
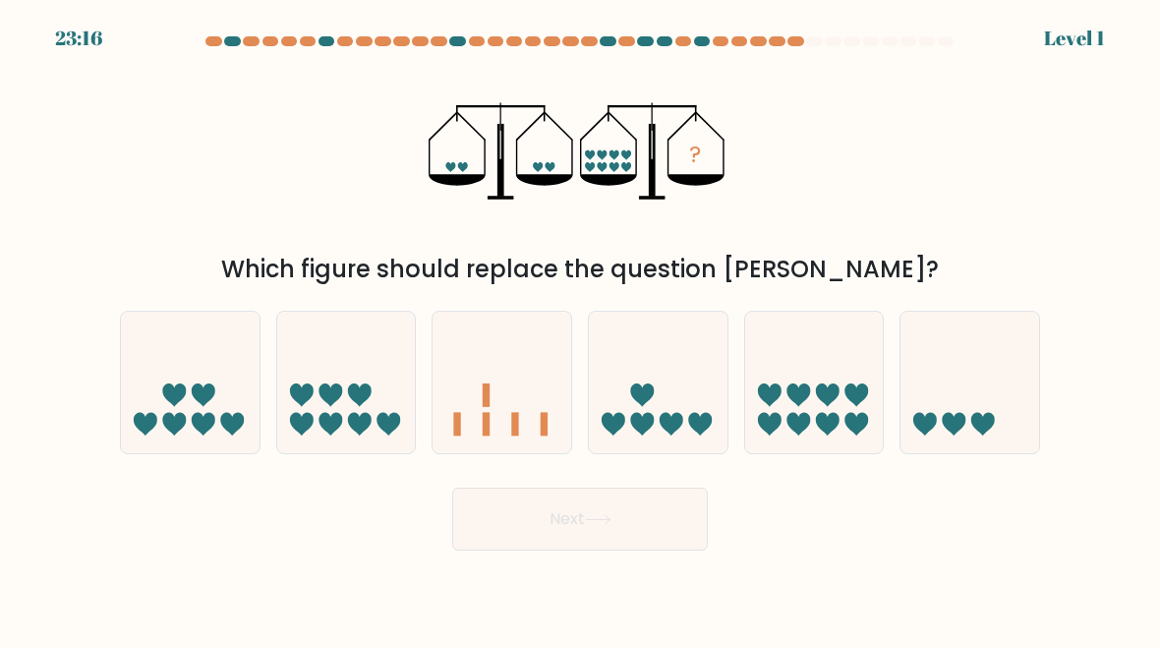
click at [192, 404] on icon at bounding box center [190, 382] width 139 height 115
click at [580, 329] on input "a." at bounding box center [580, 326] width 1 height 5
radio input "true"
click at [555, 535] on button "Next" at bounding box center [580, 519] width 256 height 63
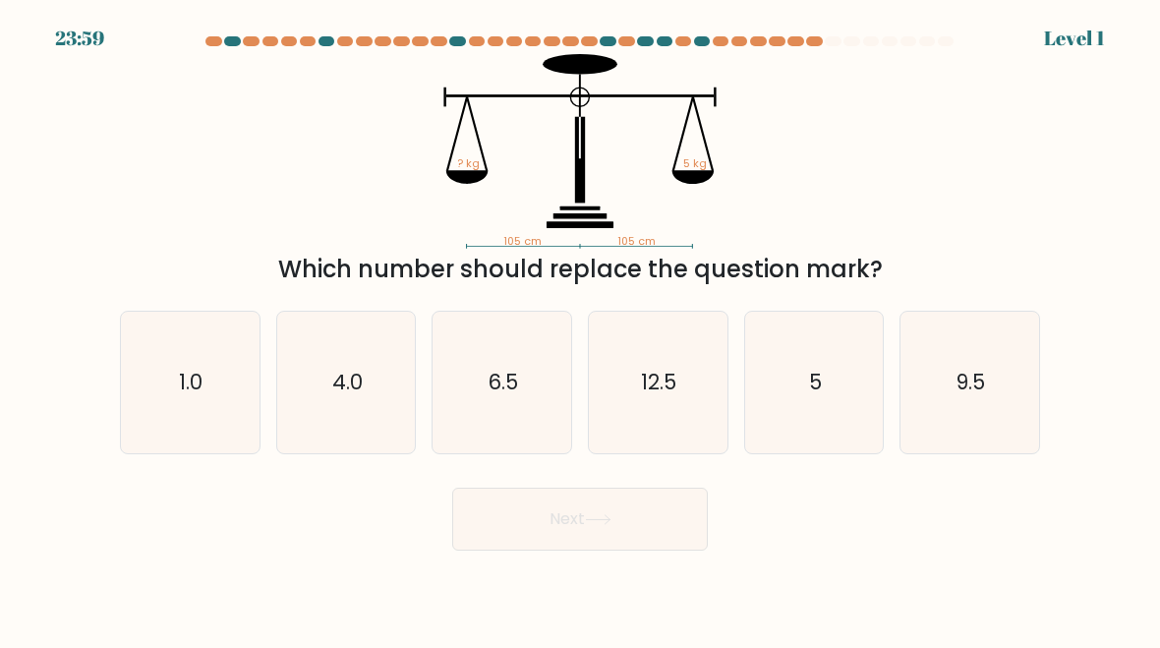
click at [521, 379] on icon "6.5" at bounding box center [502, 383] width 139 height 139
click at [580, 329] on input "c. 6.5" at bounding box center [580, 326] width 1 height 5
radio input "true"
click at [597, 515] on icon at bounding box center [598, 519] width 27 height 11
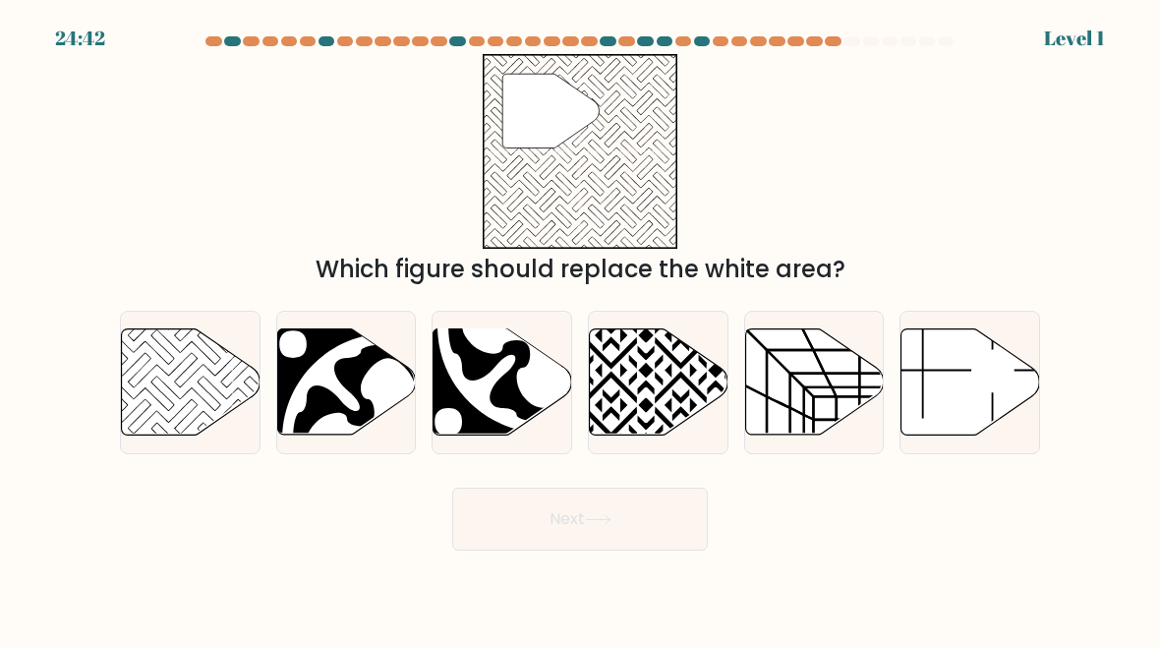
click at [955, 403] on icon at bounding box center [970, 382] width 139 height 106
click at [581, 329] on input "f." at bounding box center [580, 326] width 1 height 5
radio input "true"
click at [650, 383] on icon at bounding box center [659, 382] width 139 height 106
click at [581, 329] on input "d." at bounding box center [580, 326] width 1 height 5
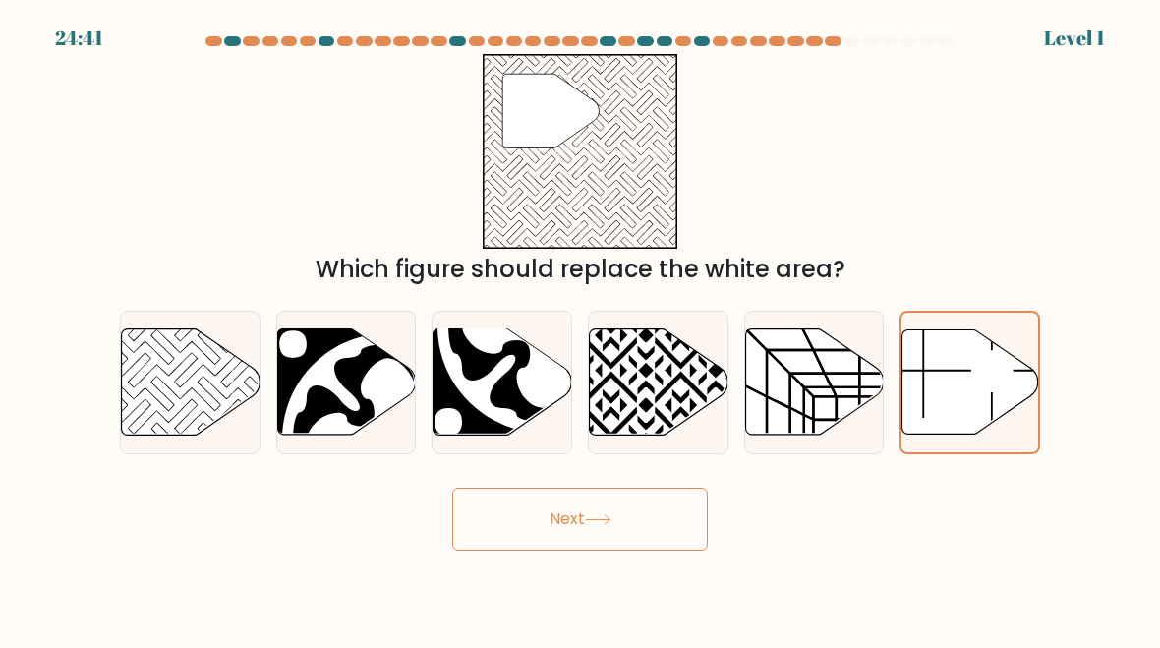
radio input "true"
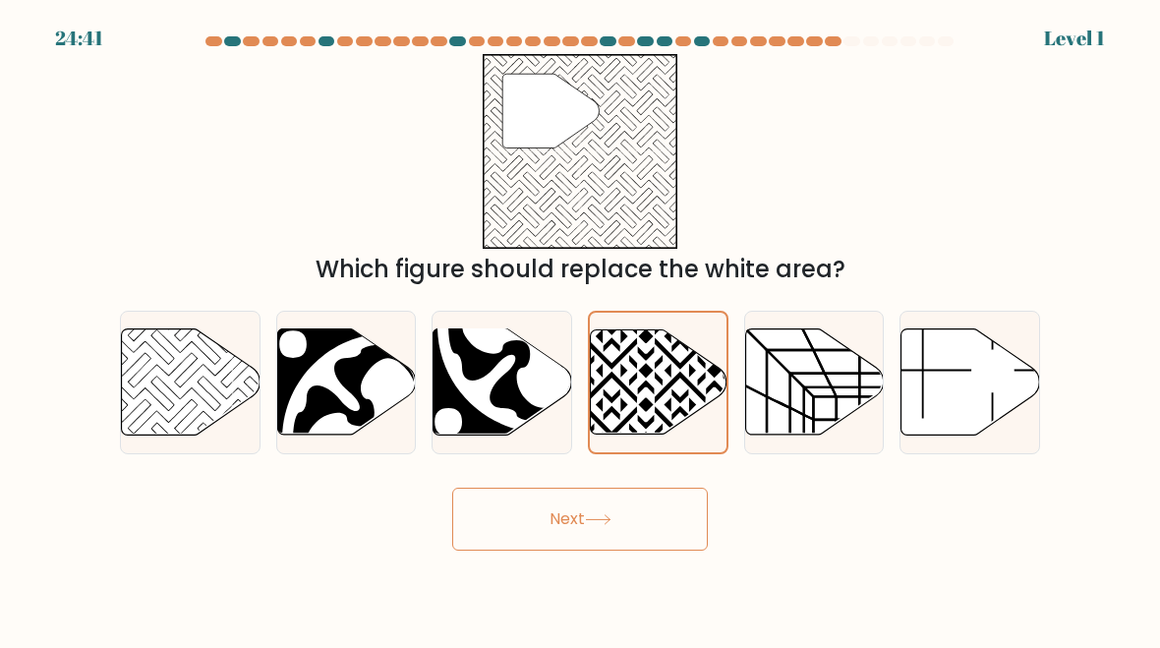
click at [622, 530] on button "Next" at bounding box center [580, 519] width 256 height 63
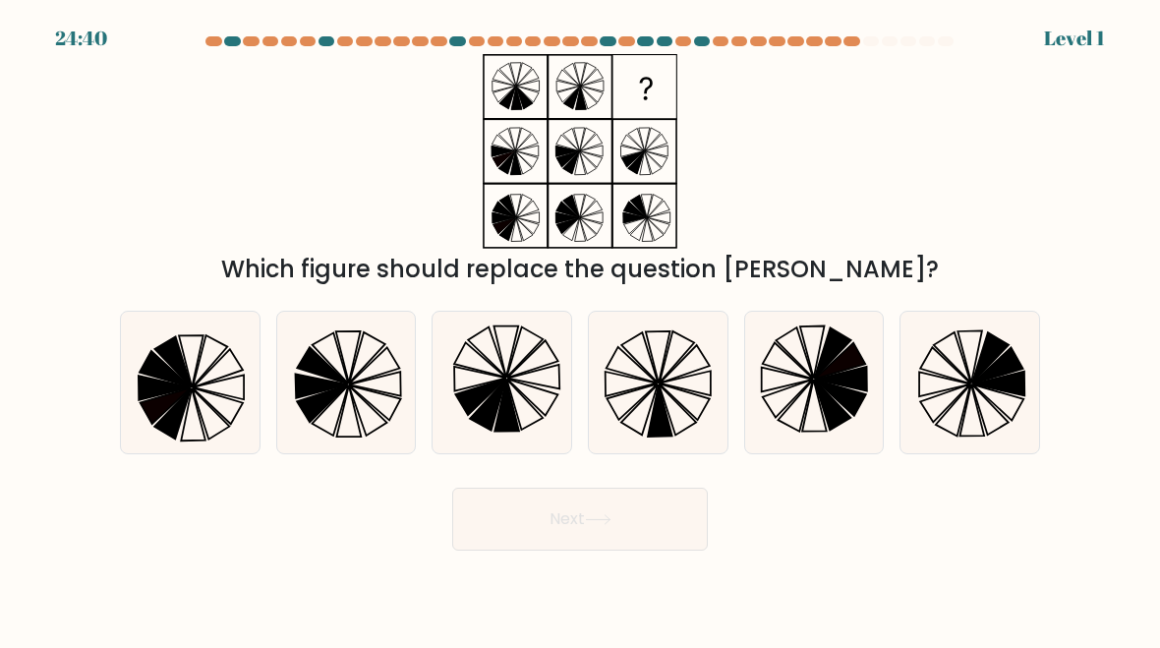
click at [652, 510] on button "Next" at bounding box center [580, 519] width 256 height 63
click at [188, 373] on icon at bounding box center [191, 361] width 25 height 52
click at [580, 329] on input "a." at bounding box center [580, 326] width 1 height 5
radio input "true"
click at [622, 507] on button "Next" at bounding box center [580, 519] width 256 height 63
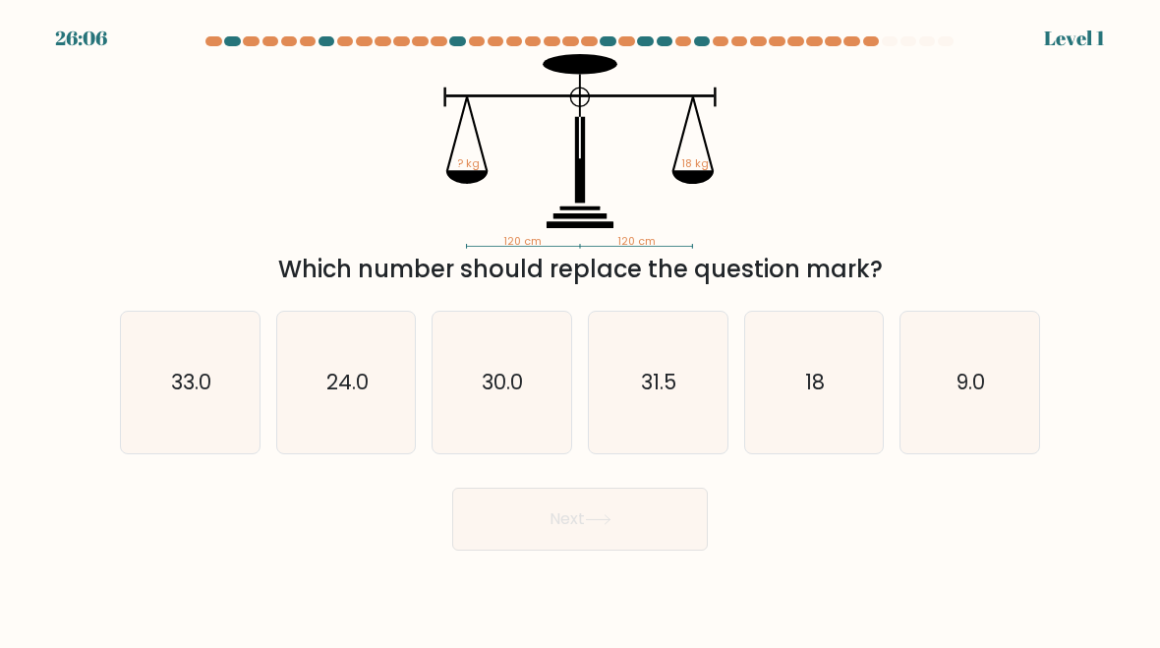
click at [961, 394] on text "9.0" at bounding box center [971, 382] width 29 height 29
click at [581, 329] on input "f. 9.0" at bounding box center [580, 326] width 1 height 5
radio input "true"
click at [610, 521] on icon at bounding box center [598, 519] width 27 height 11
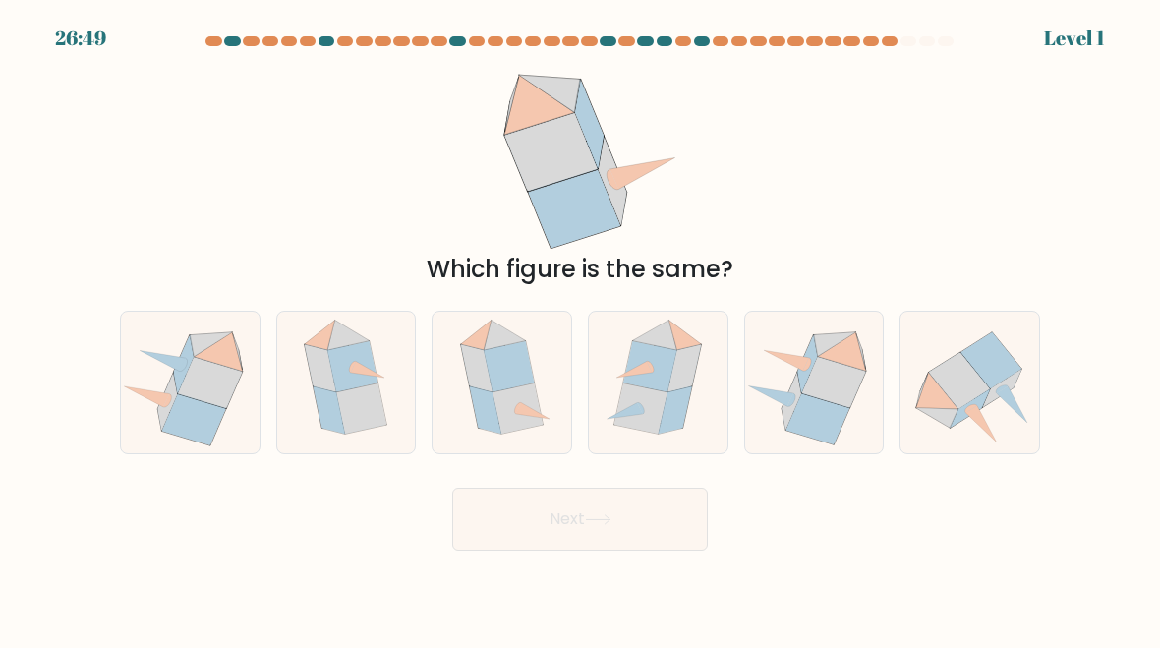
click at [507, 405] on icon at bounding box center [518, 408] width 50 height 51
click at [580, 329] on input "c." at bounding box center [580, 326] width 1 height 5
radio input "true"
click at [636, 520] on button "Next" at bounding box center [580, 519] width 256 height 63
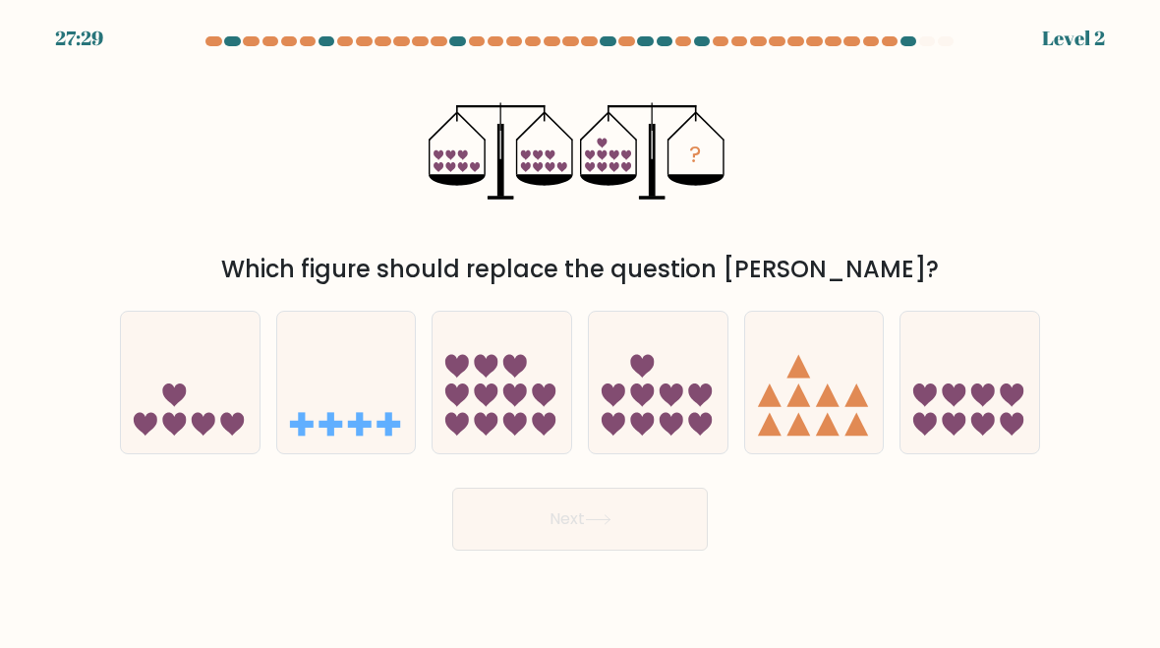
click at [509, 387] on icon at bounding box center [515, 395] width 24 height 24
click at [580, 329] on input "c." at bounding box center [580, 326] width 1 height 5
radio input "true"
click at [643, 538] on button "Next" at bounding box center [580, 519] width 256 height 63
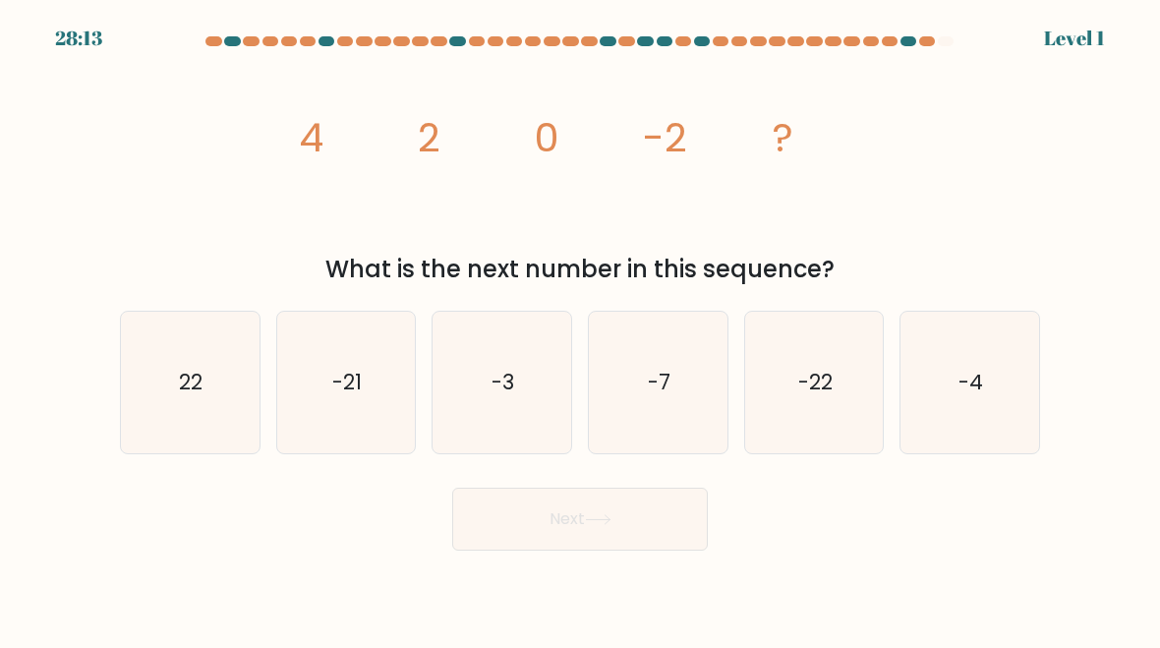
click at [209, 389] on icon "22" at bounding box center [190, 383] width 139 height 139
click at [580, 329] on input "a. 22" at bounding box center [580, 326] width 1 height 5
radio input "true"
click at [577, 551] on button "Next" at bounding box center [580, 519] width 256 height 63
click at [655, 536] on button "Next" at bounding box center [580, 519] width 256 height 63
